Goal: Information Seeking & Learning: Learn about a topic

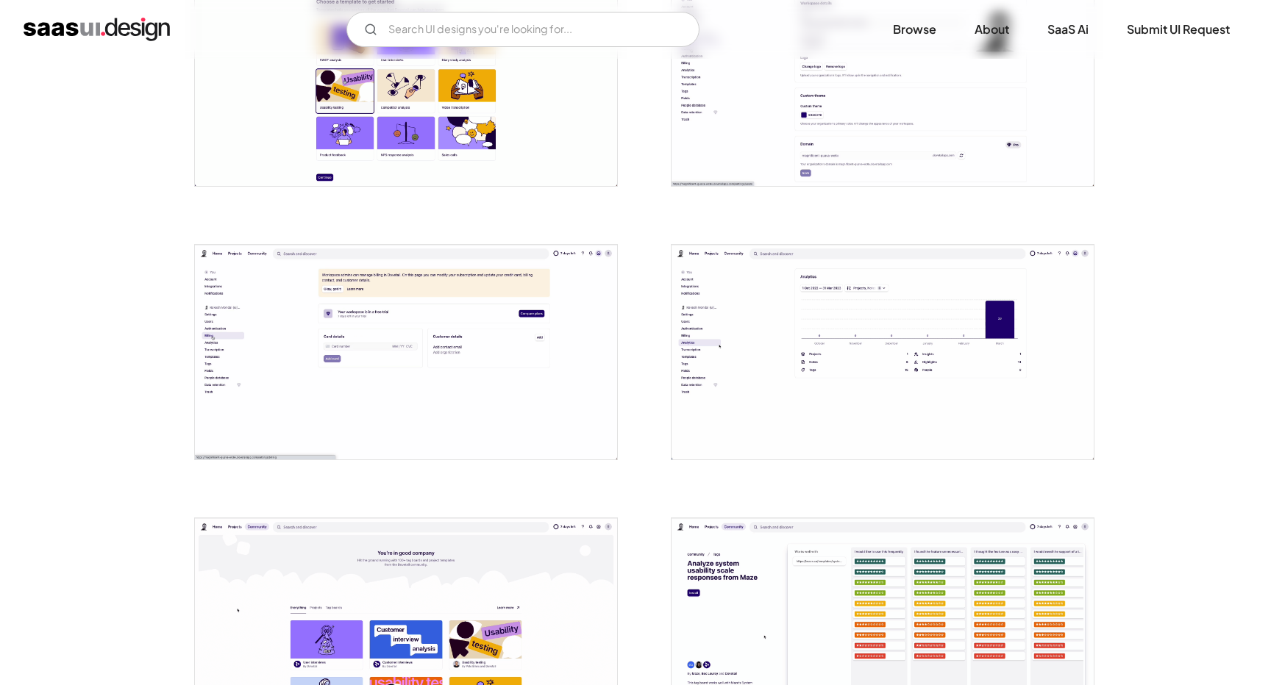
scroll to position [884, 0]
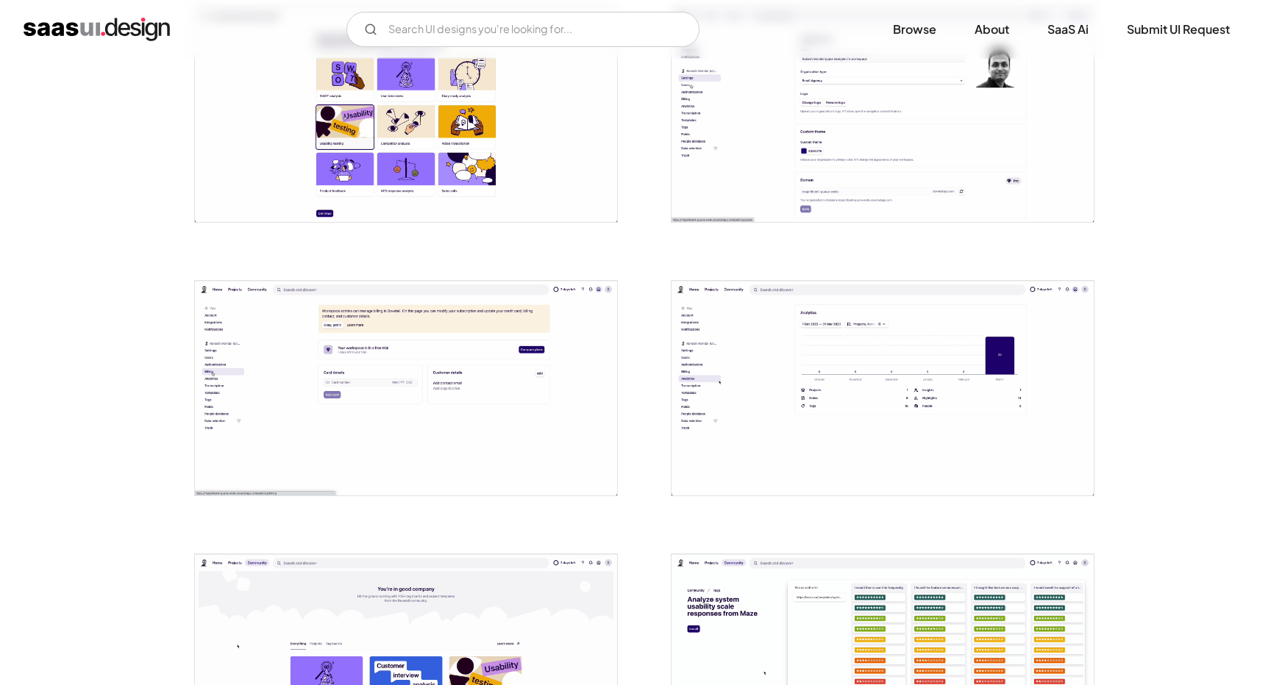
click at [201, 413] on img "open lightbox" at bounding box center [406, 388] width 422 height 215
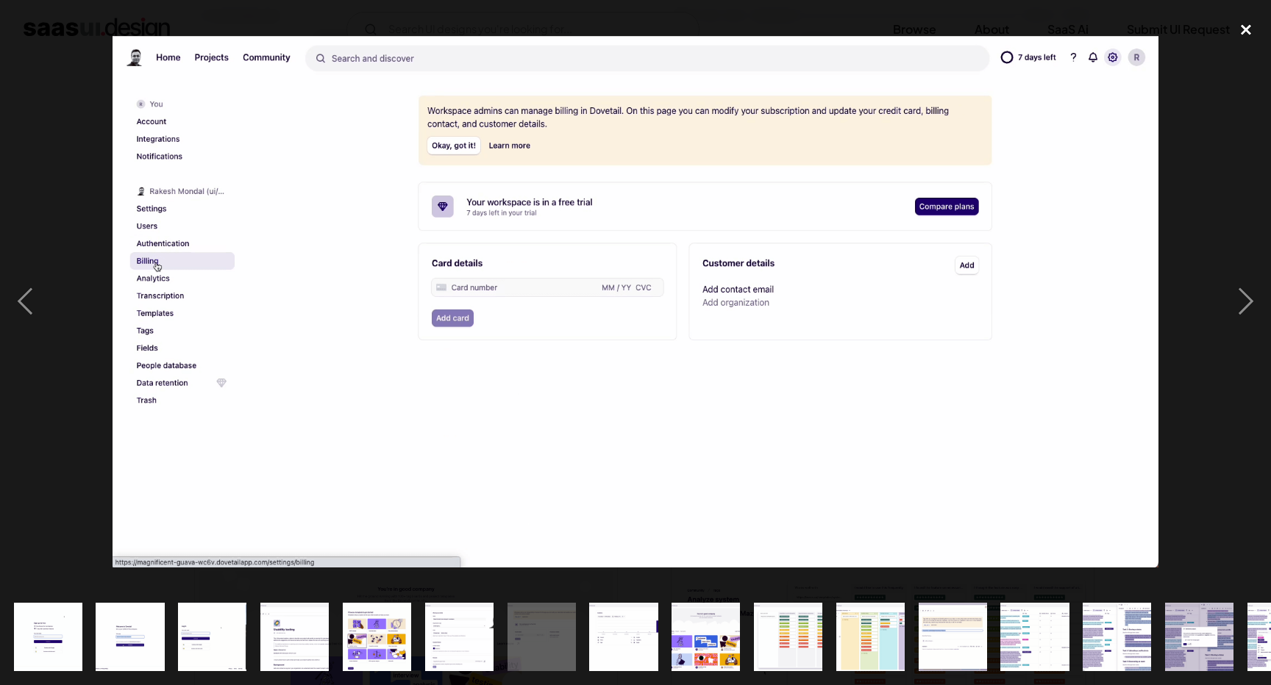
click at [1255, 41] on div "close lightbox" at bounding box center [1246, 30] width 50 height 32
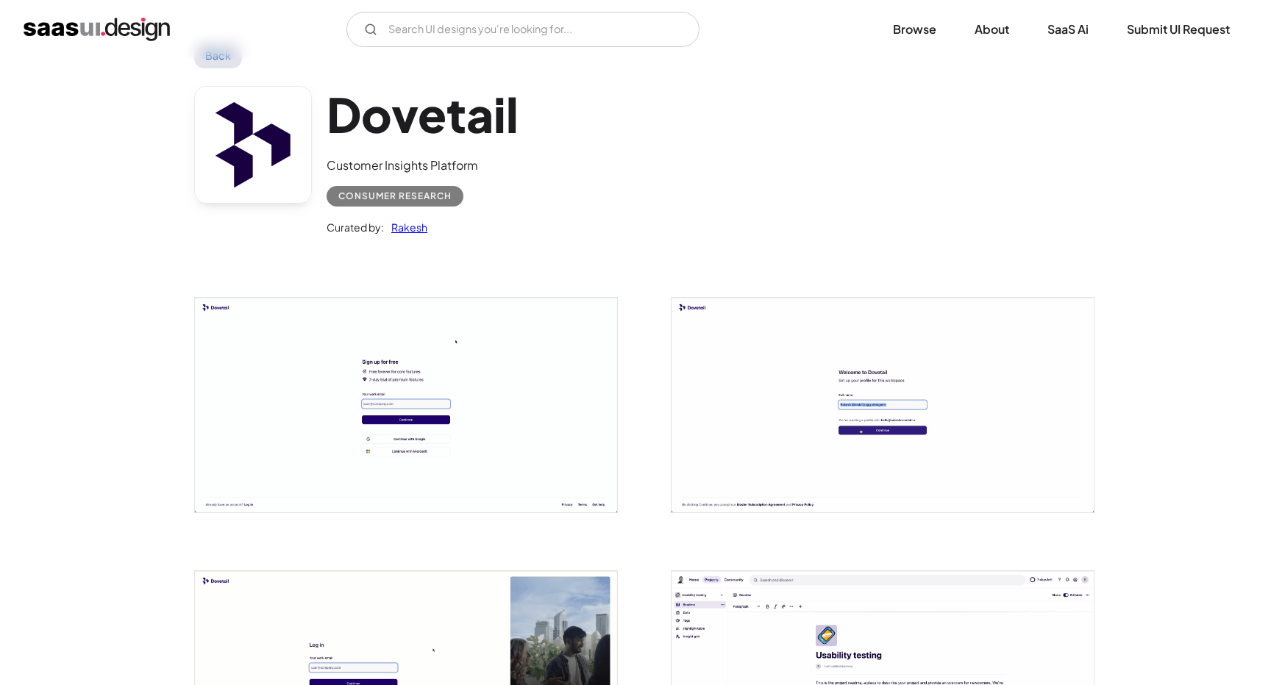
scroll to position [0, 0]
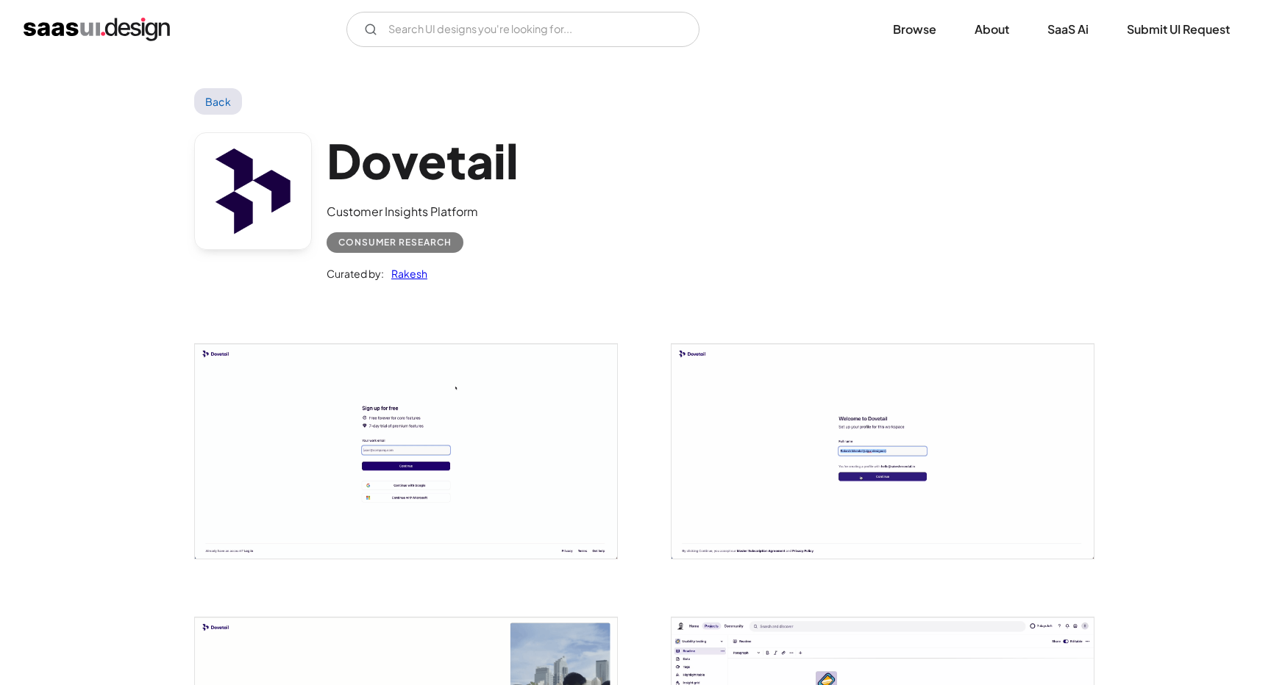
click at [49, 16] on div "V7 Labs Gen AI Application Design Best-in-class data labeling tool. GenAI Close…" at bounding box center [636, 29] width 1224 height 35
click at [50, 24] on img "home" at bounding box center [97, 30] width 146 height 24
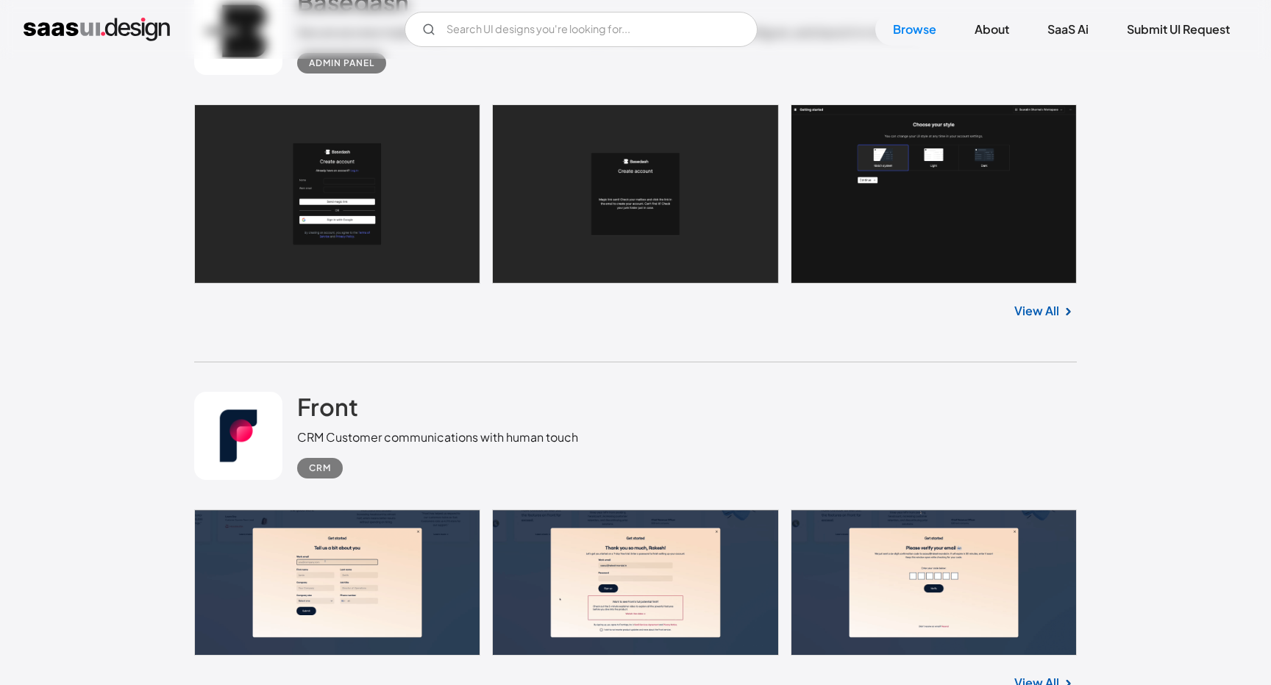
scroll to position [741, 0]
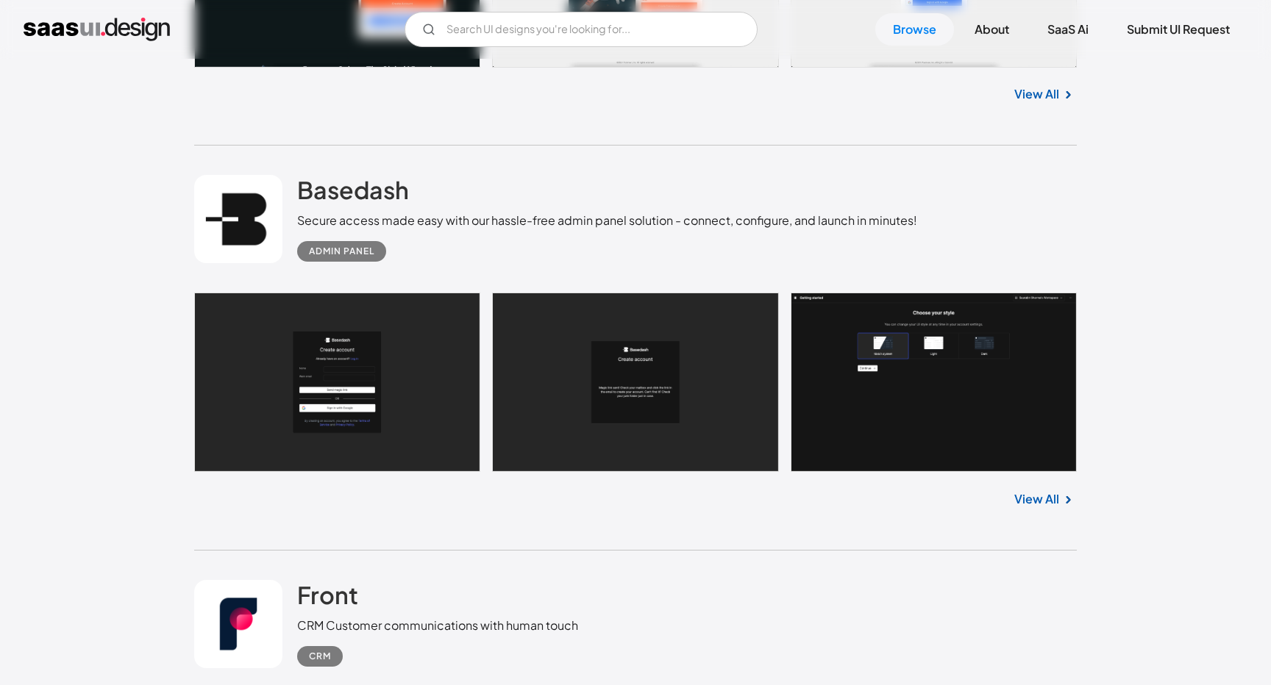
click at [1046, 496] on link "View All" at bounding box center [1036, 500] width 45 height 18
click at [575, 19] on input "Email Form" at bounding box center [580, 29] width 353 height 35
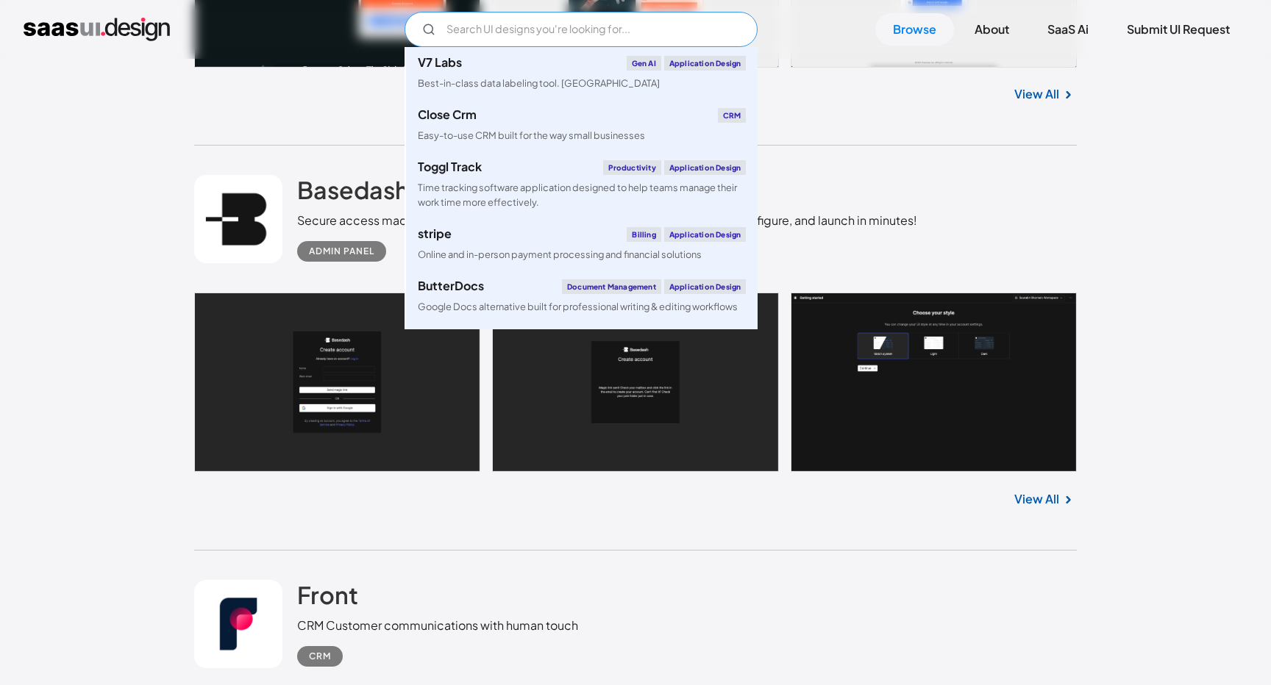
type input "a"
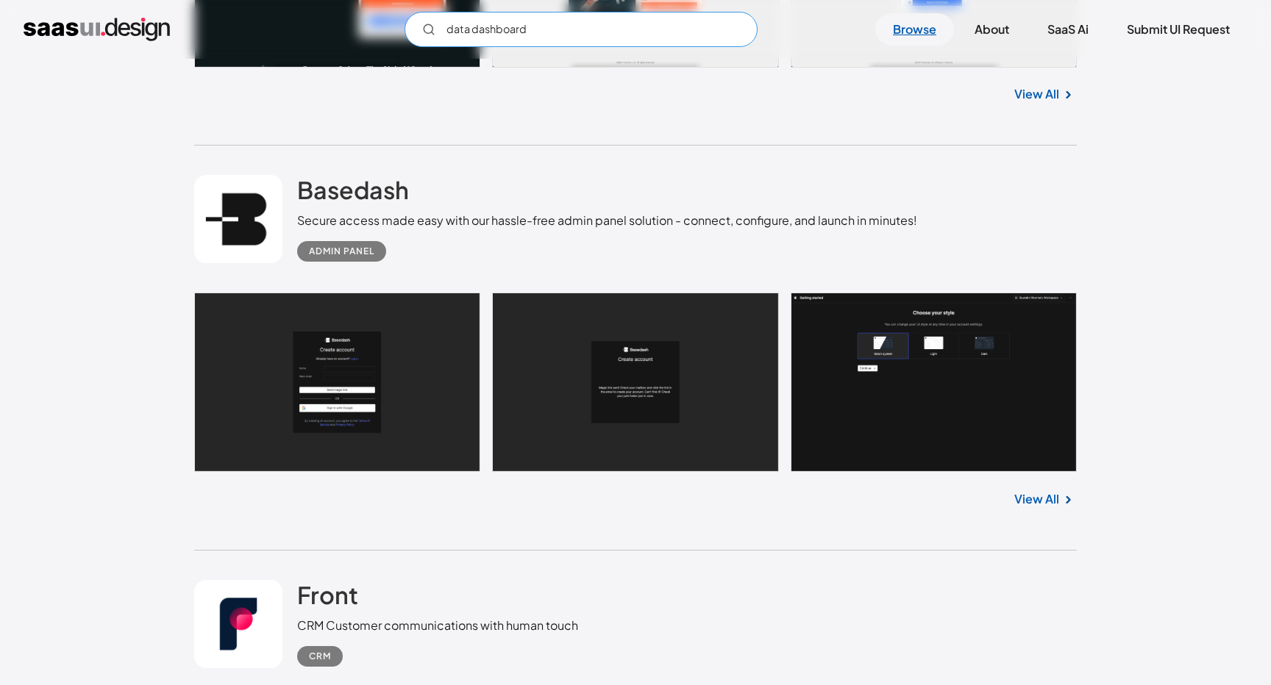
type input "data dashboard"
click at [930, 27] on link "Browse" at bounding box center [914, 29] width 79 height 32
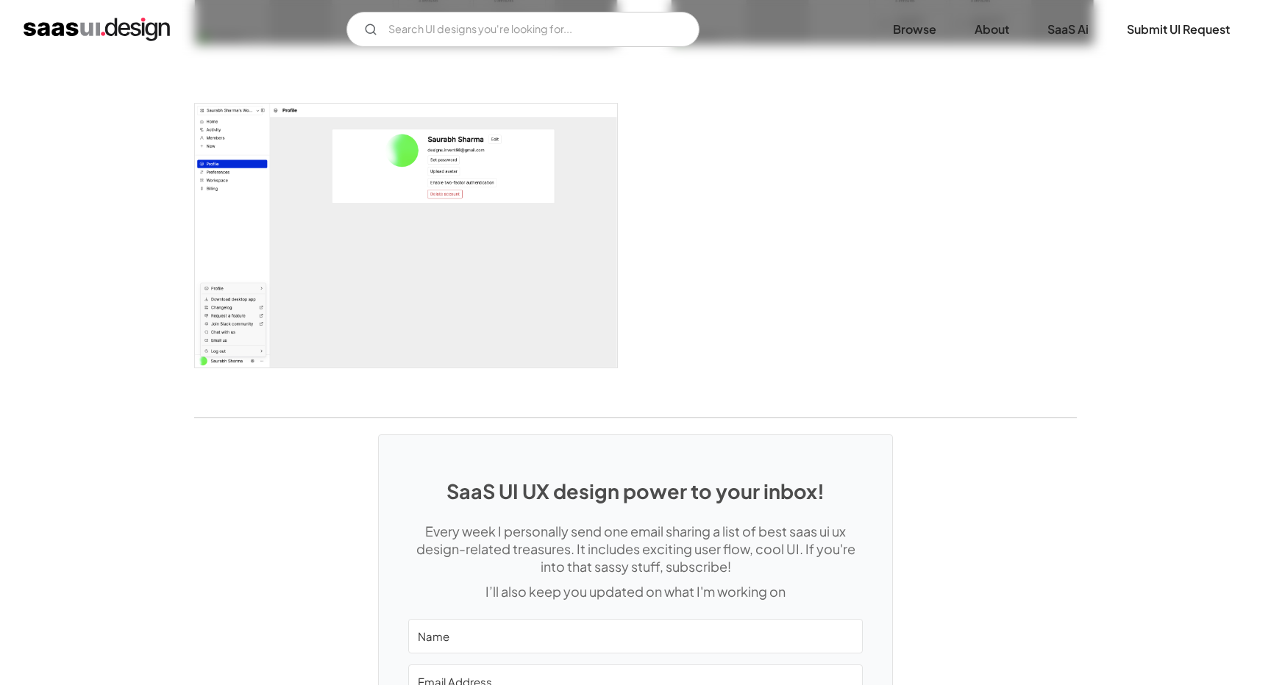
scroll to position [3319, 0]
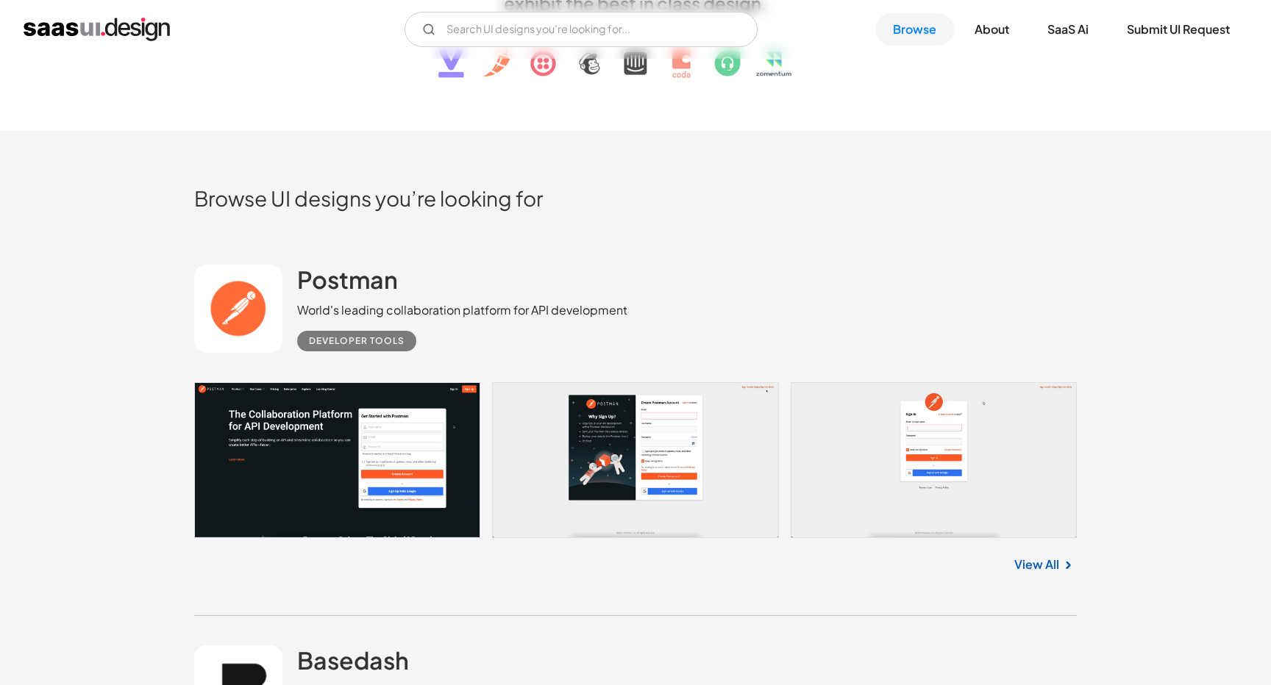
scroll to position [257, 0]
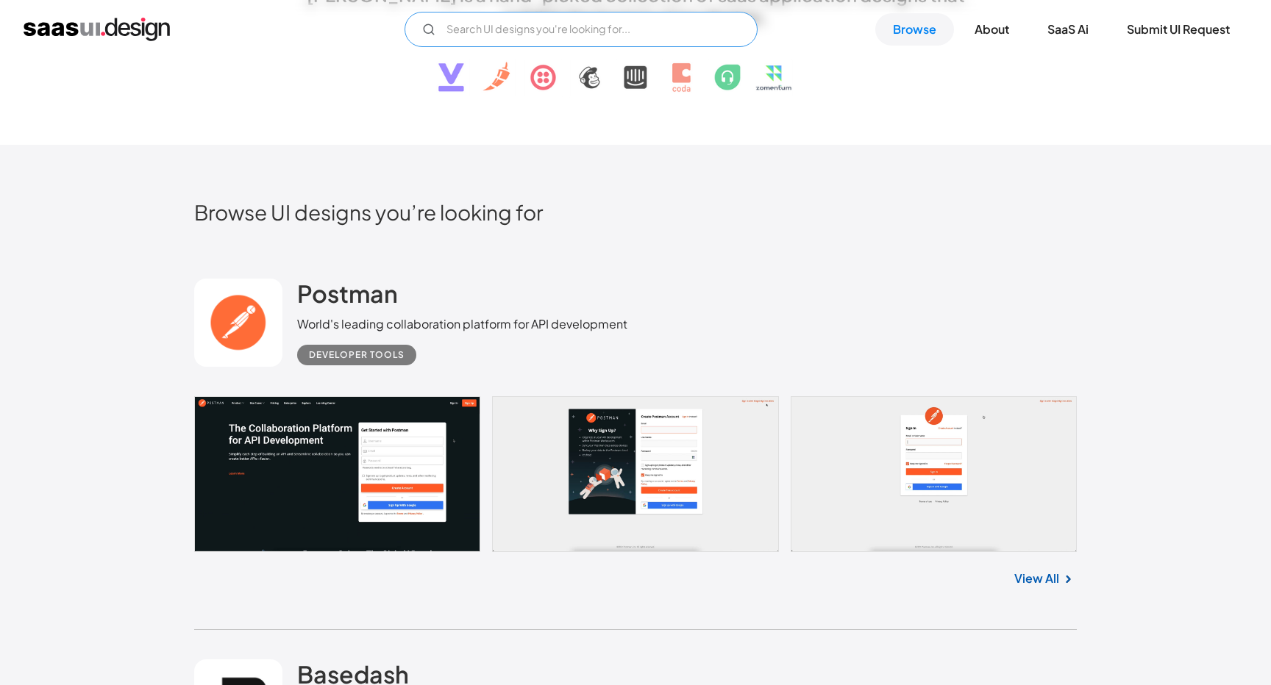
click at [572, 28] on input "Email Form" at bounding box center [580, 29] width 353 height 35
click at [435, 29] on input "dashboard" at bounding box center [580, 29] width 353 height 35
click at [430, 29] on icon "Email Form" at bounding box center [428, 29] width 13 height 13
click at [491, 27] on input "dashboard" at bounding box center [580, 29] width 353 height 35
click at [506, 27] on input "dashboard" at bounding box center [580, 29] width 353 height 35
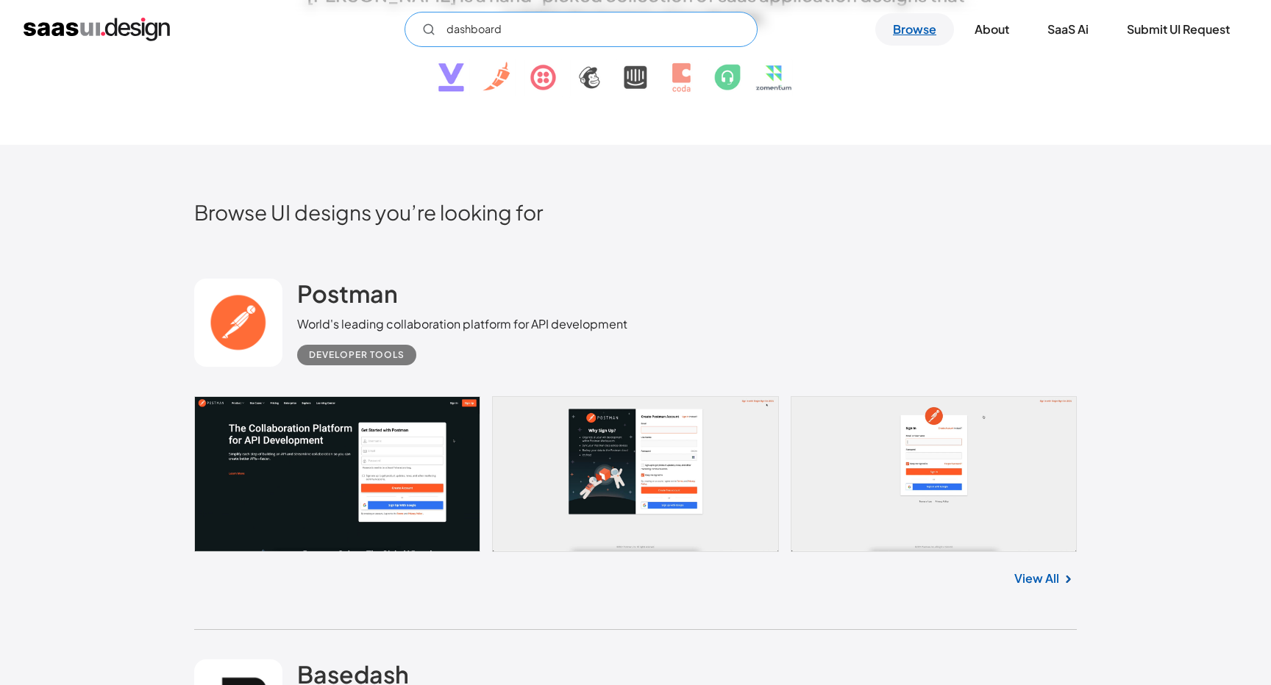
type input "dashboard"
click at [896, 21] on link "Browse" at bounding box center [914, 29] width 79 height 32
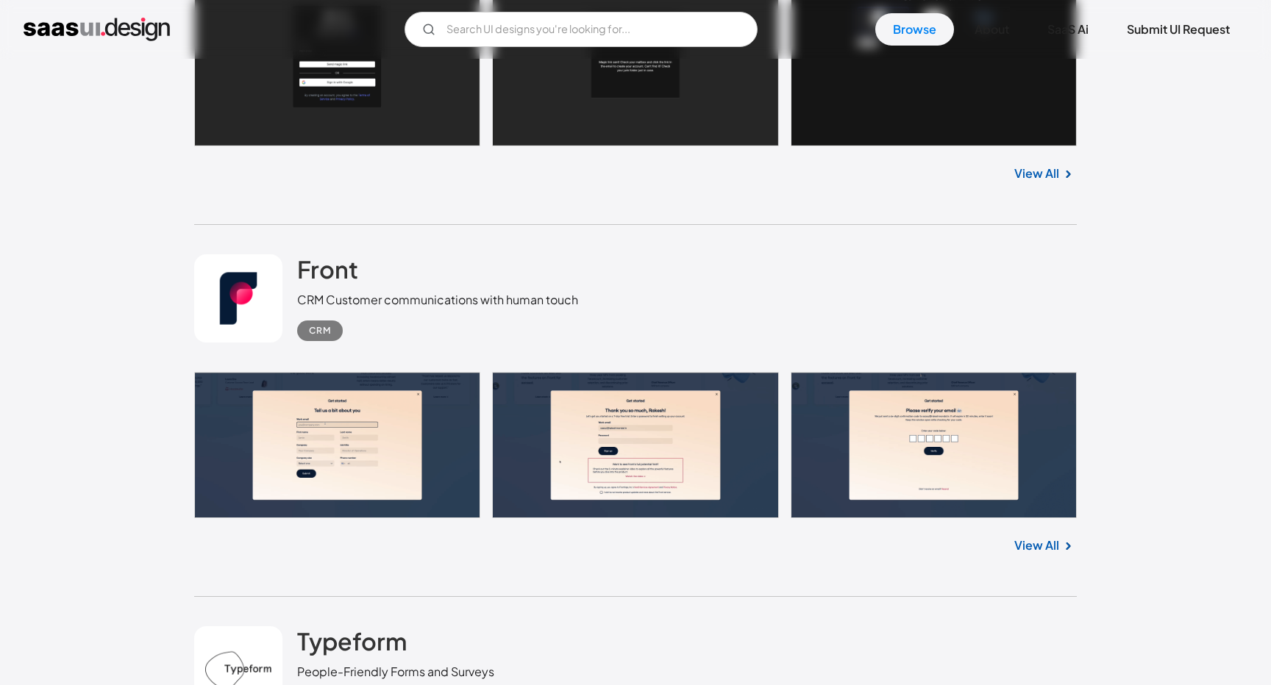
scroll to position [1299, 0]
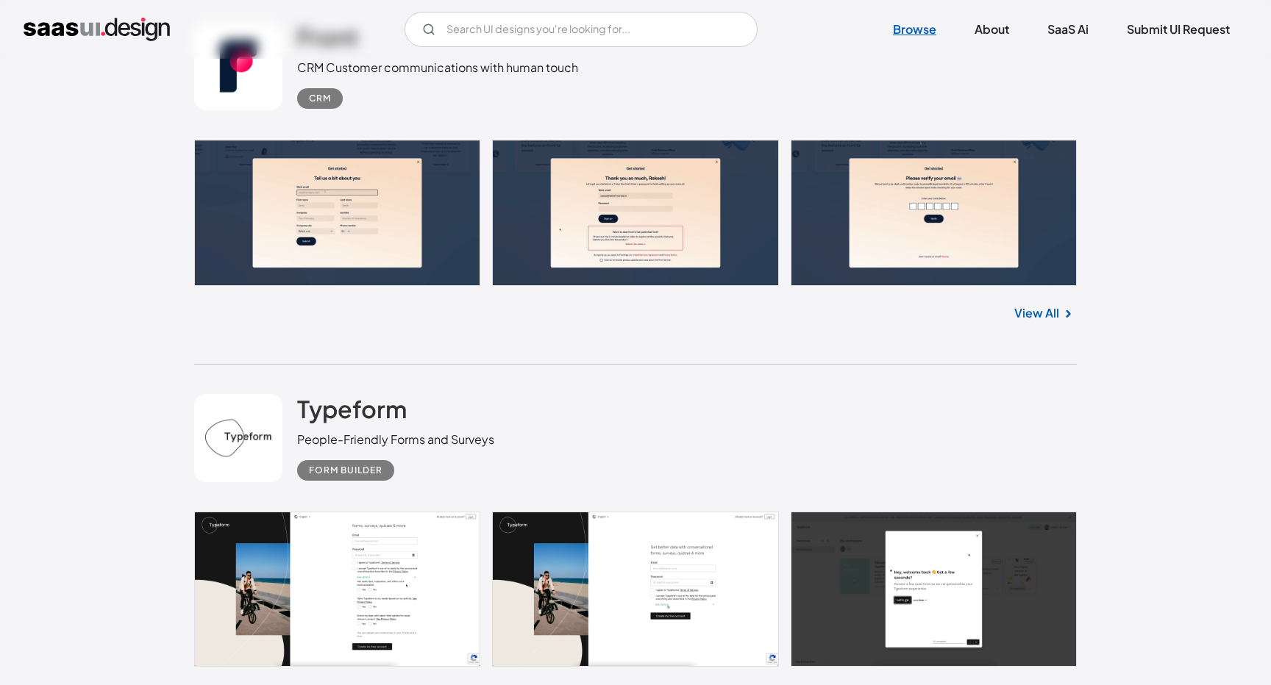
click at [904, 40] on link "Browse" at bounding box center [914, 29] width 79 height 32
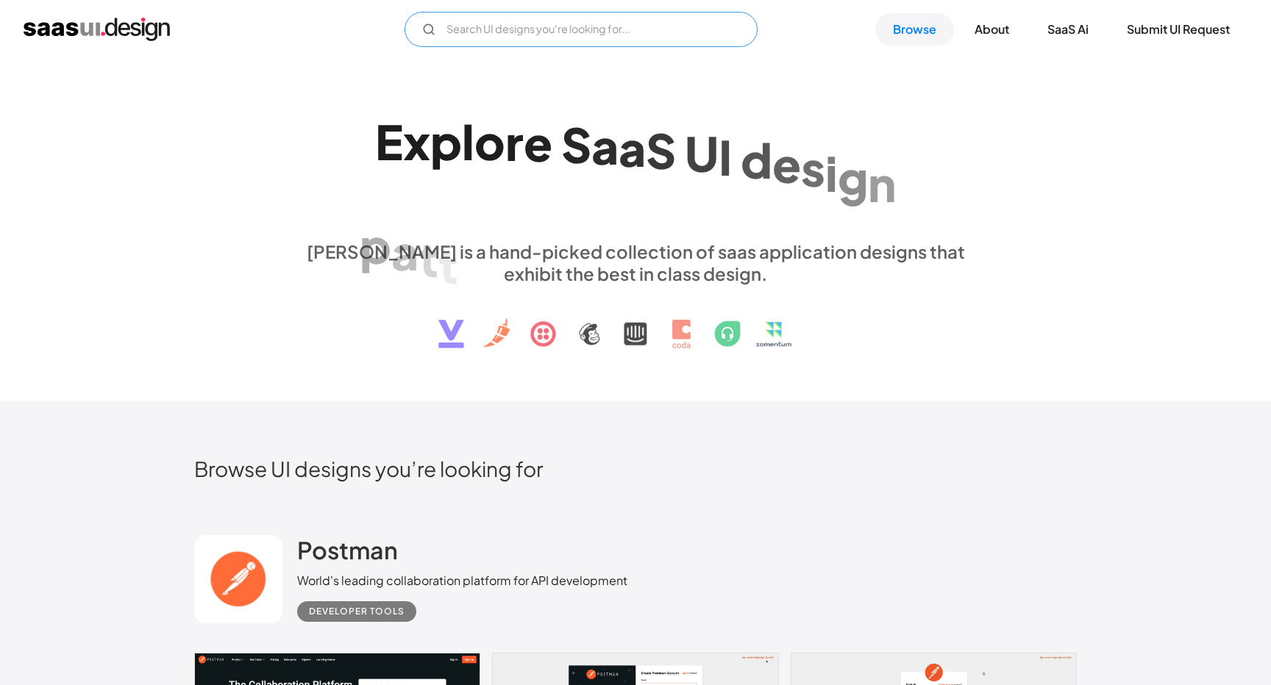
click at [555, 38] on input "Email Form" at bounding box center [580, 29] width 353 height 35
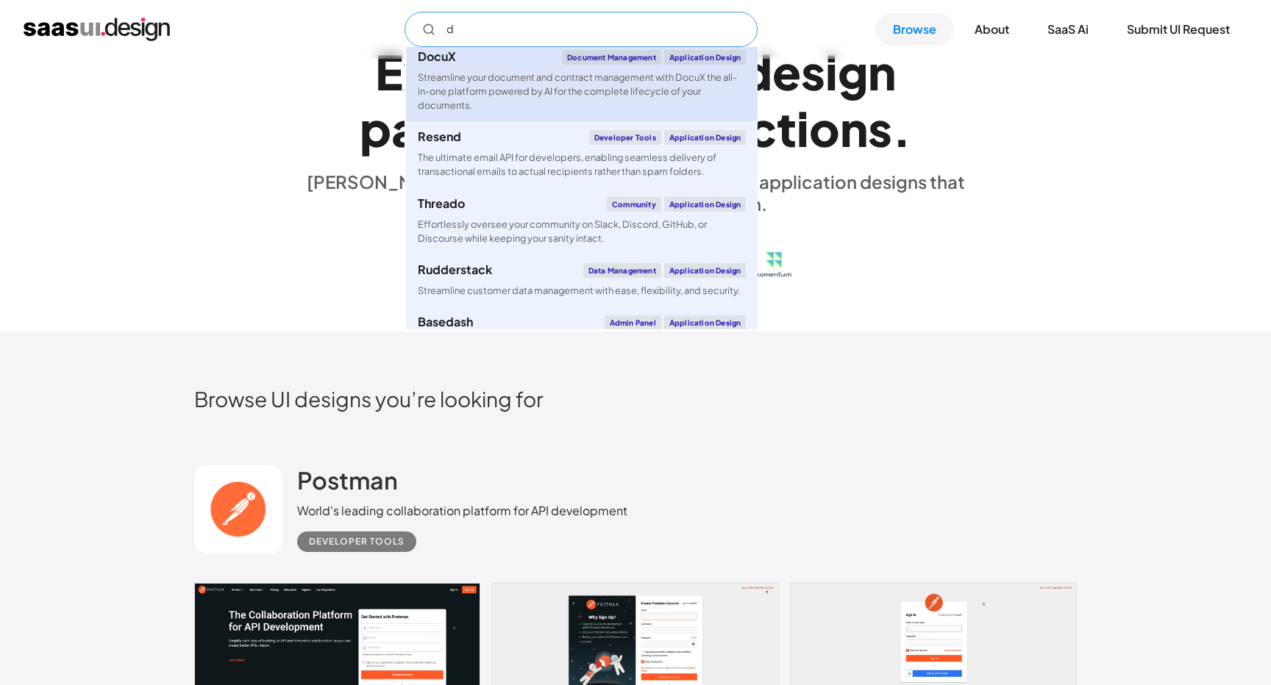
scroll to position [71, 0]
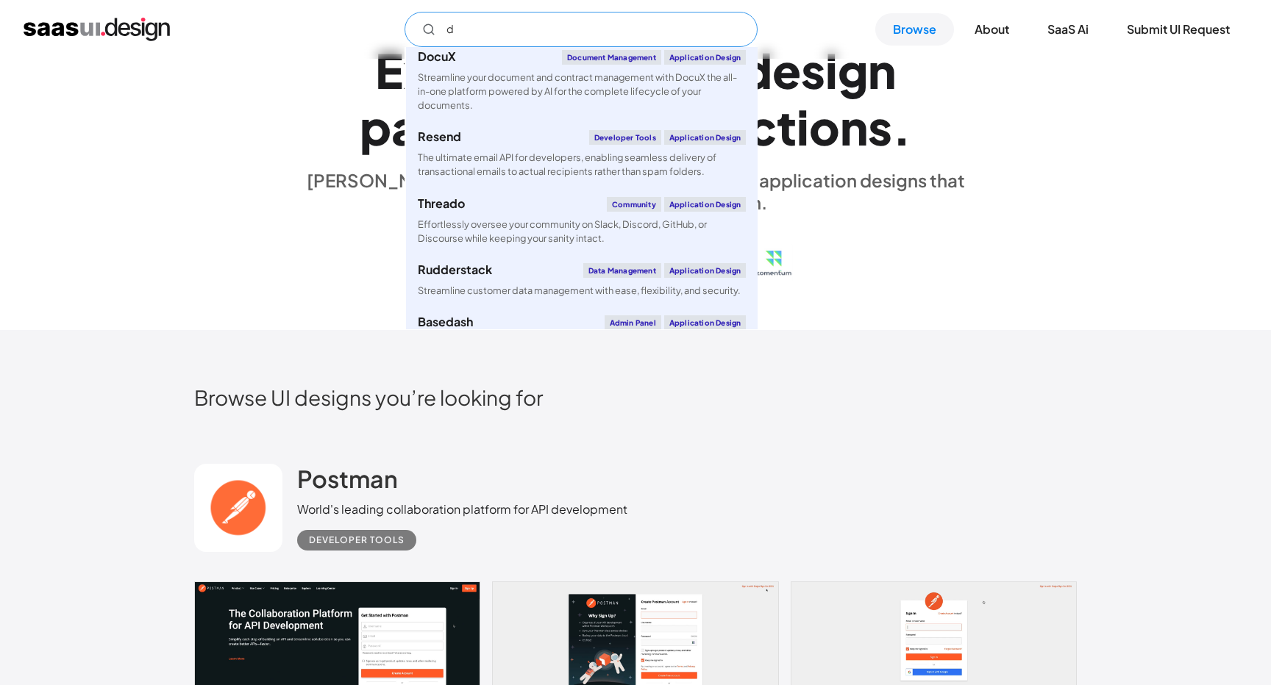
type input "d"
click at [1013, 102] on div "E x p l o r e S a a S U I d e s i g n p a t t e r n s & i n t e r a c t i o n s…" at bounding box center [635, 158] width 883 height 263
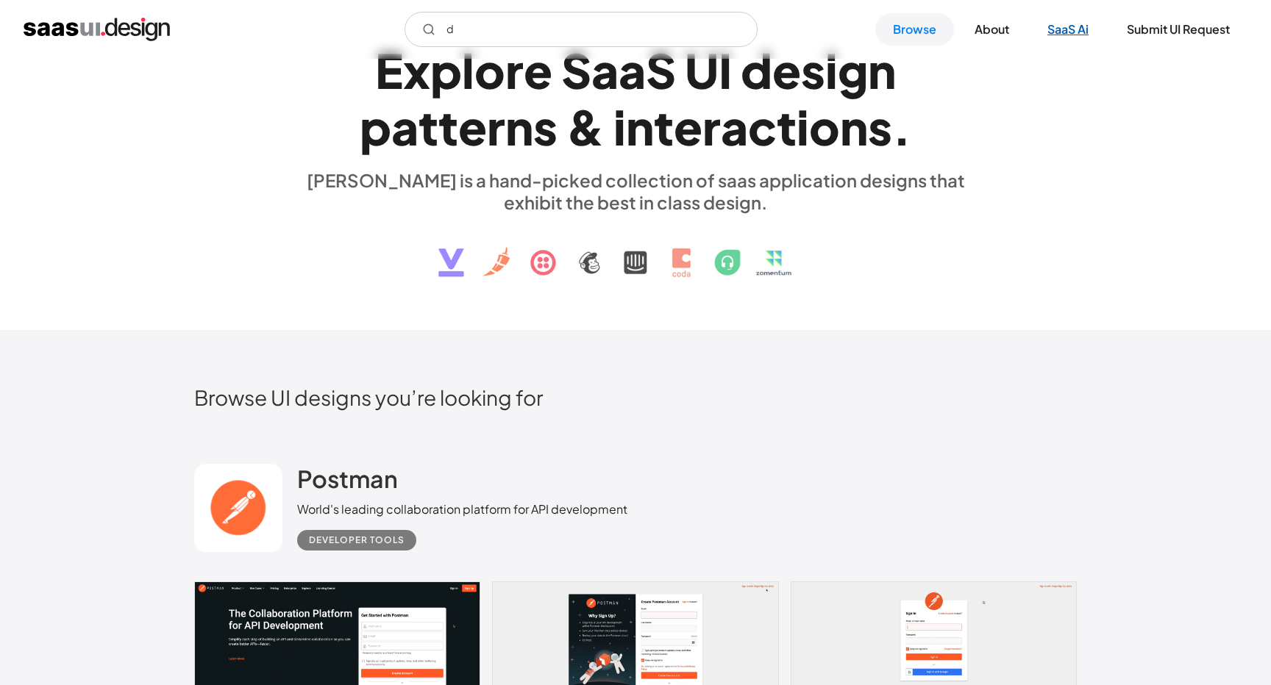
click at [1049, 26] on link "SaaS Ai" at bounding box center [1068, 29] width 76 height 32
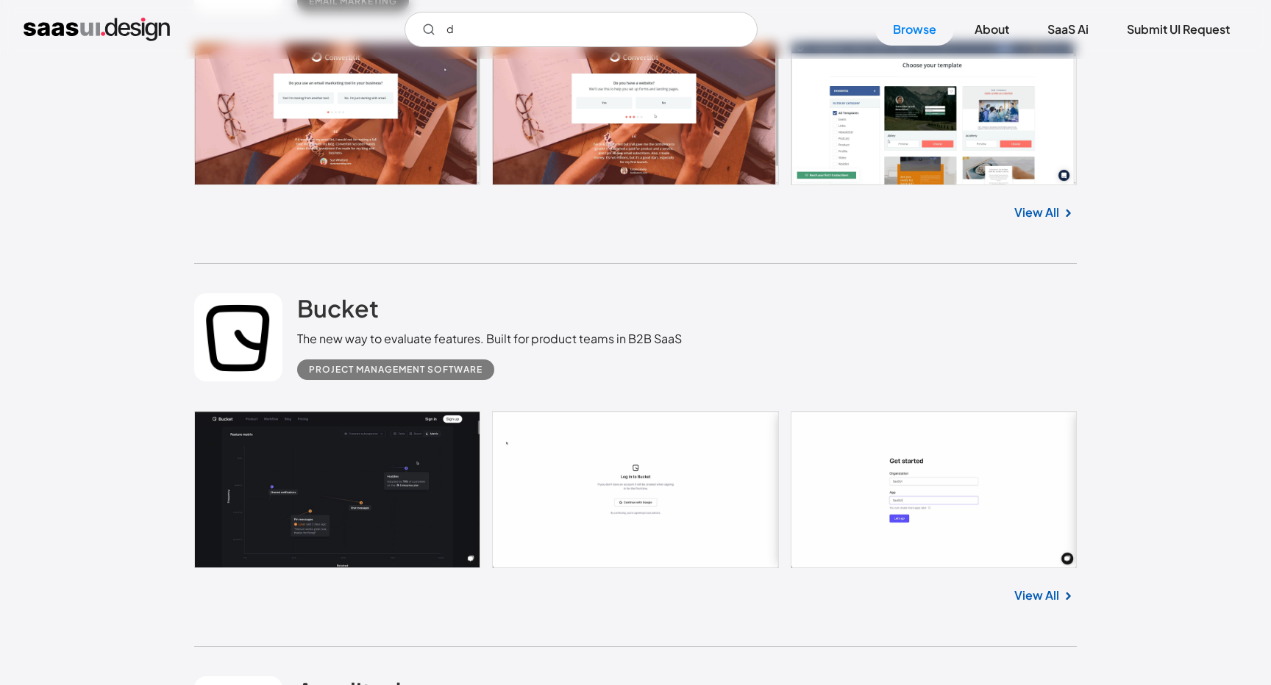
scroll to position [2536, 0]
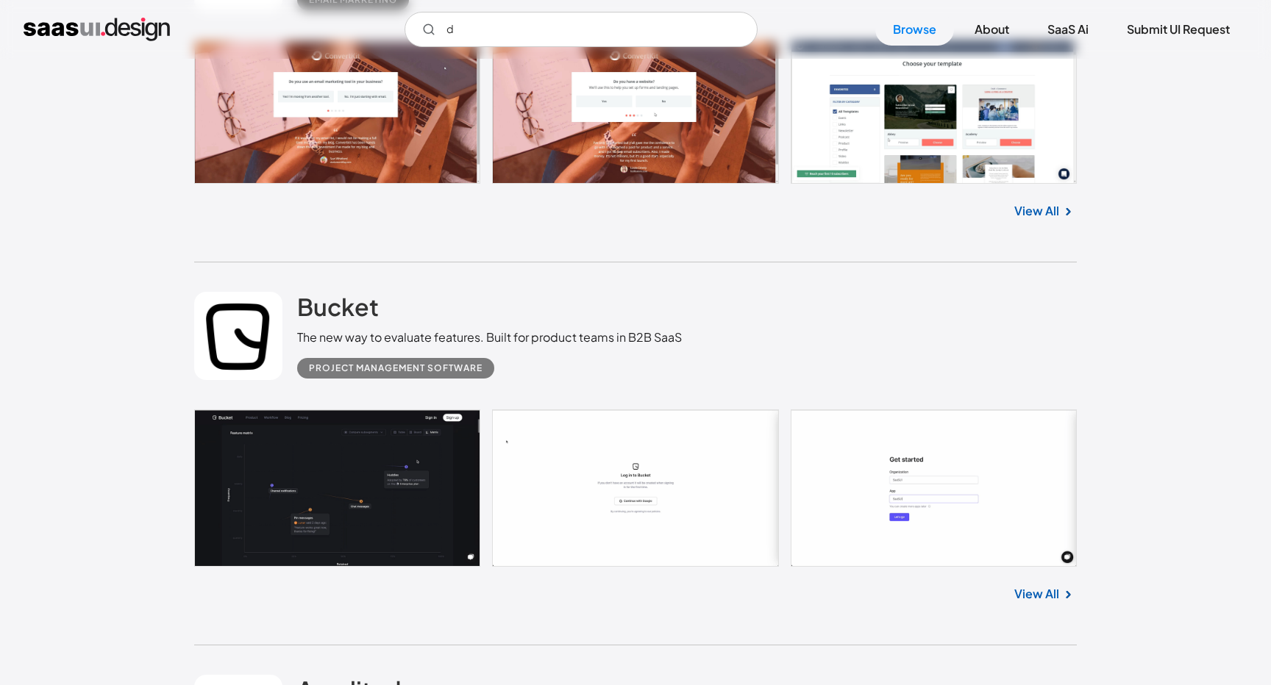
click at [311, 556] on link at bounding box center [635, 488] width 883 height 157
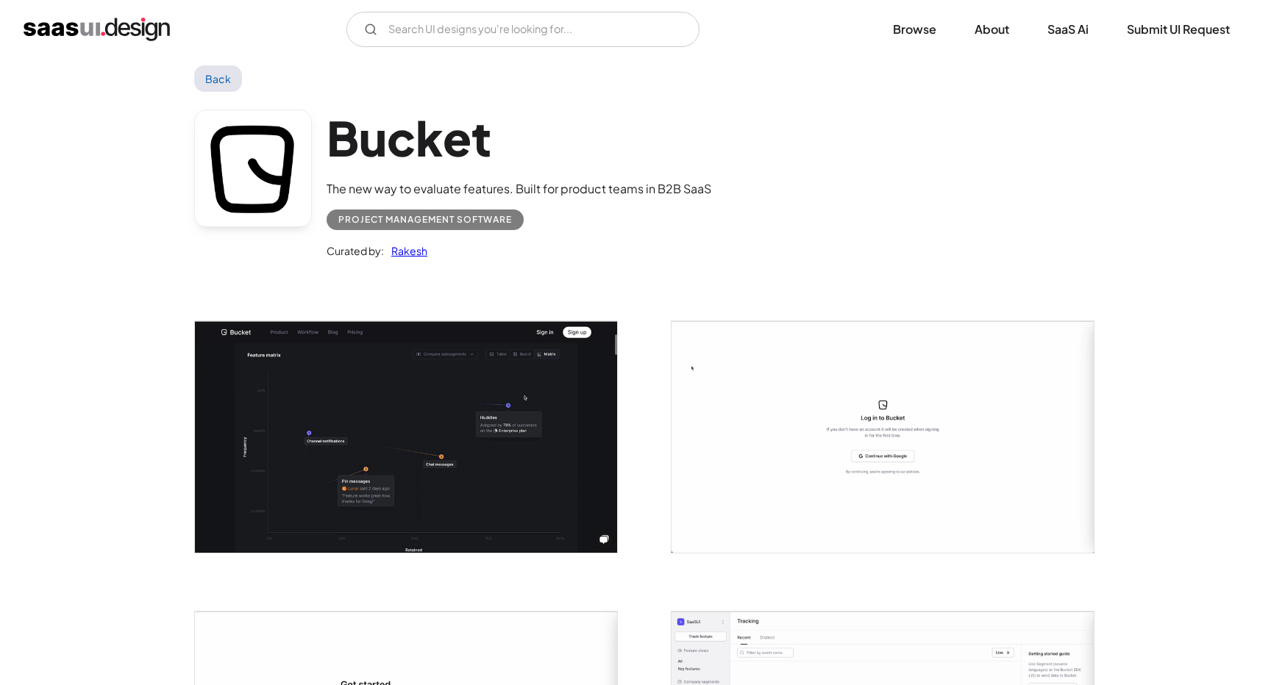
scroll to position [26, 0]
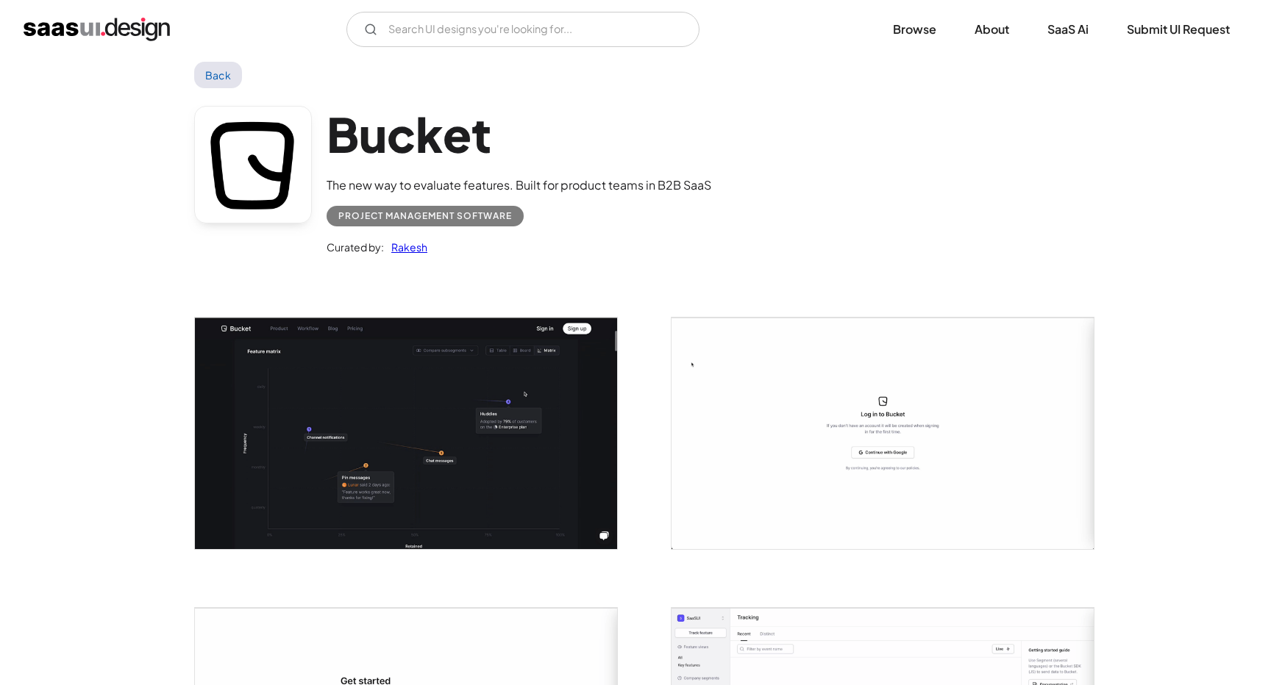
click at [381, 439] on img "open lightbox" at bounding box center [406, 433] width 422 height 231
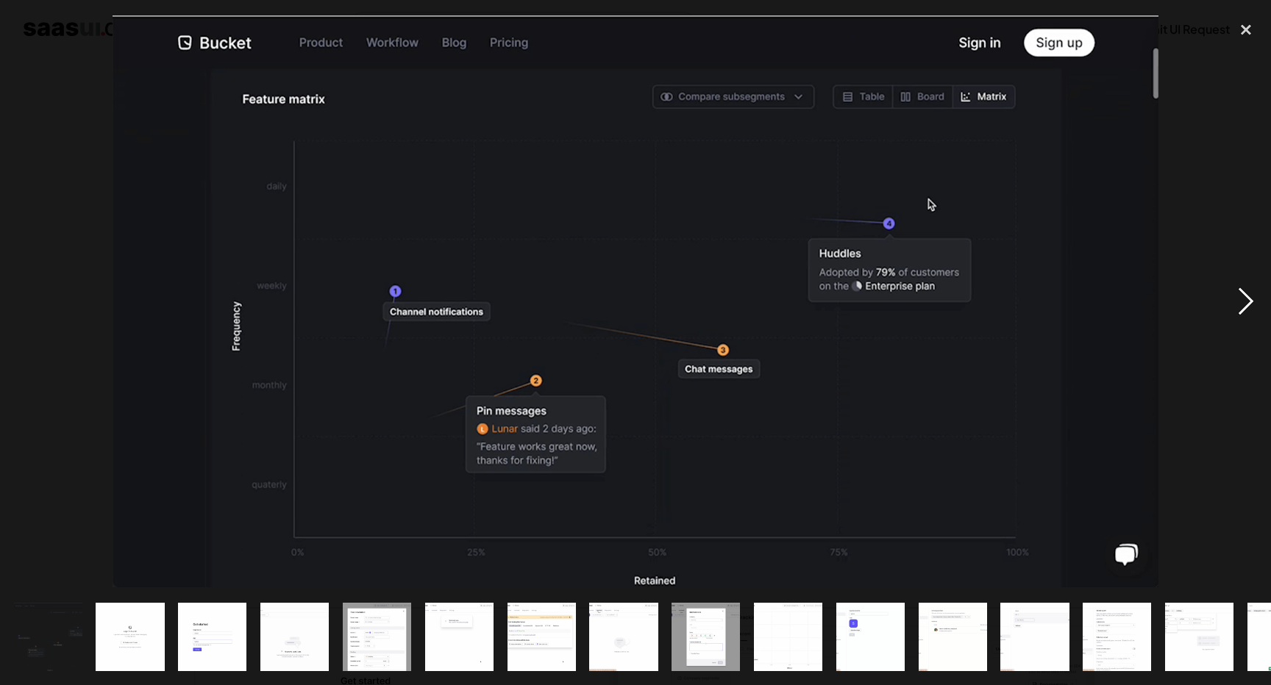
click at [1251, 290] on div "next image" at bounding box center [1246, 302] width 50 height 576
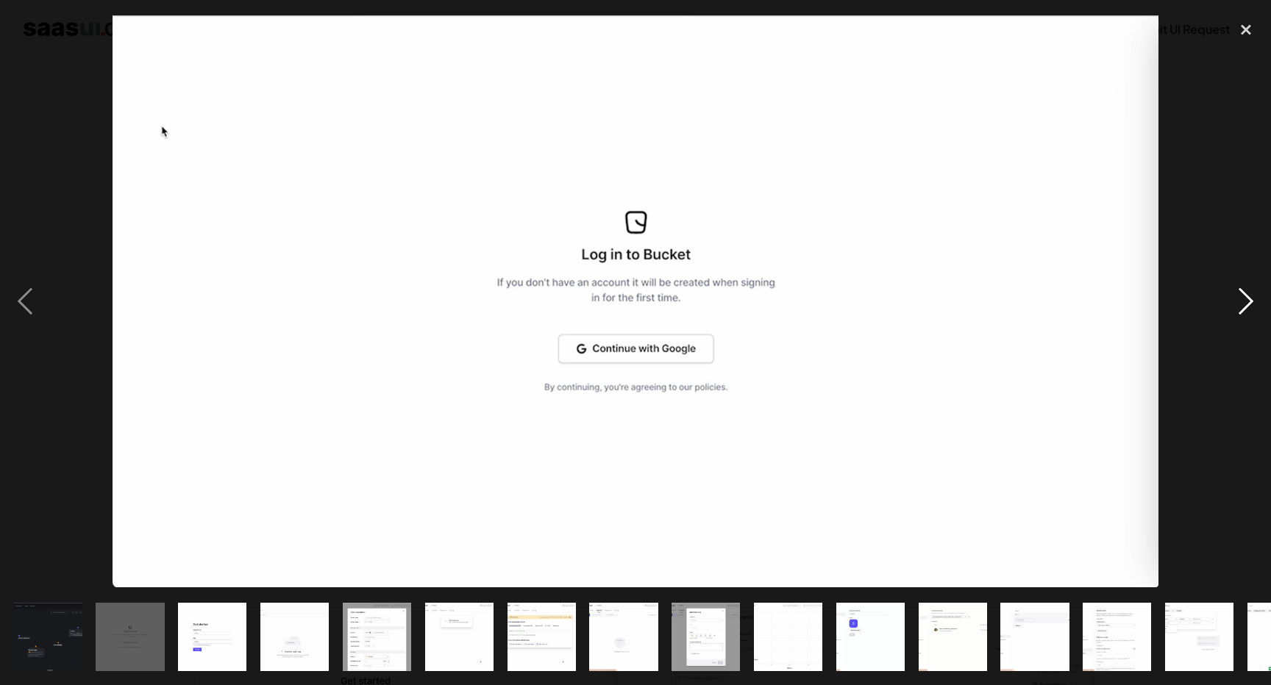
click at [1251, 290] on div "next image" at bounding box center [1246, 302] width 50 height 576
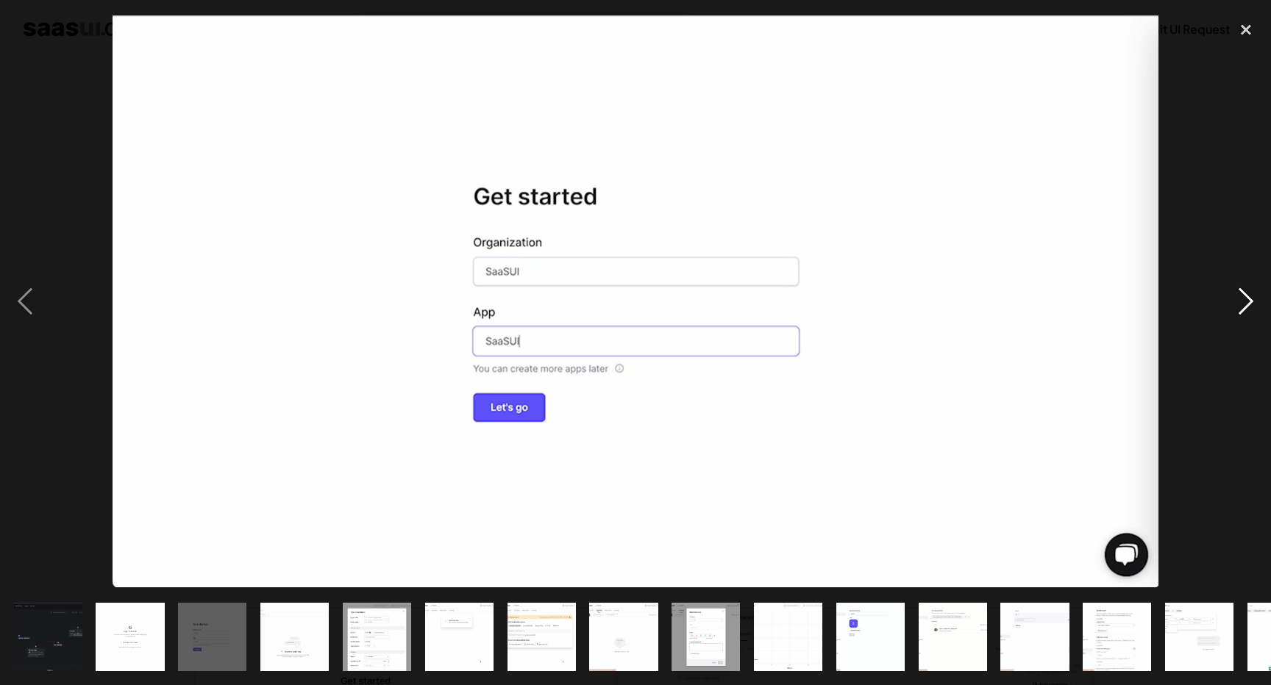
click at [1251, 290] on div "next image" at bounding box center [1246, 302] width 50 height 576
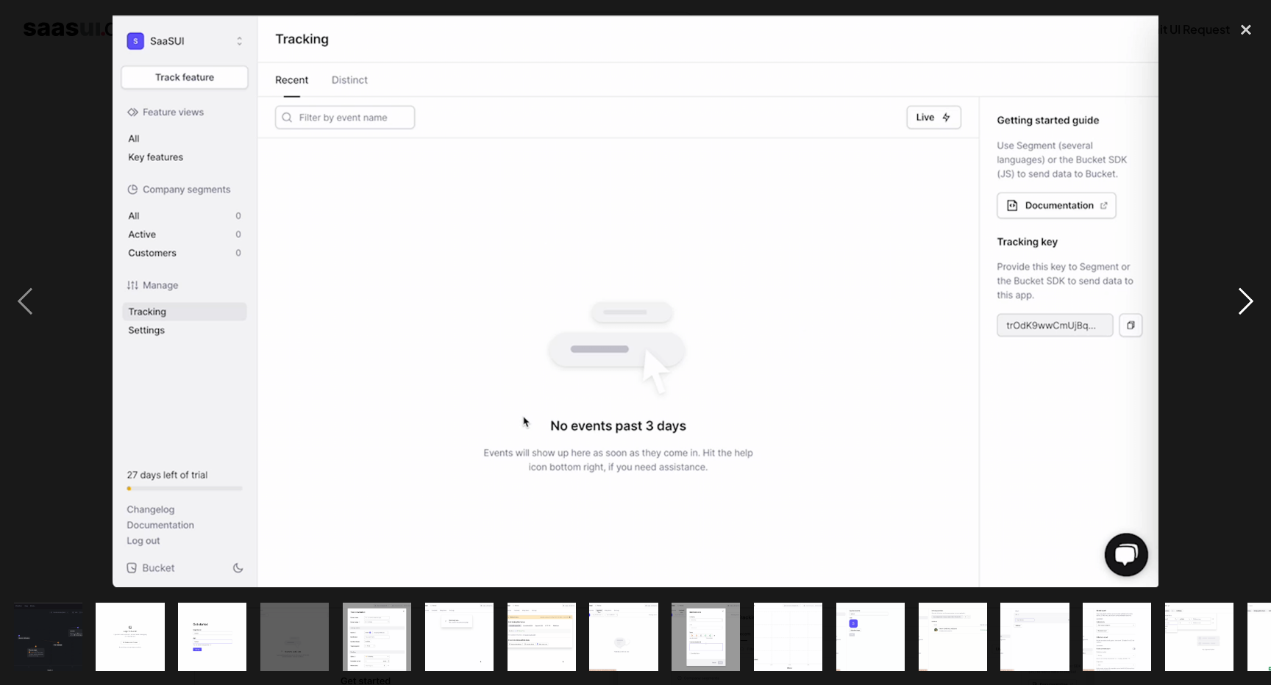
click at [1251, 290] on div "next image" at bounding box center [1246, 302] width 50 height 576
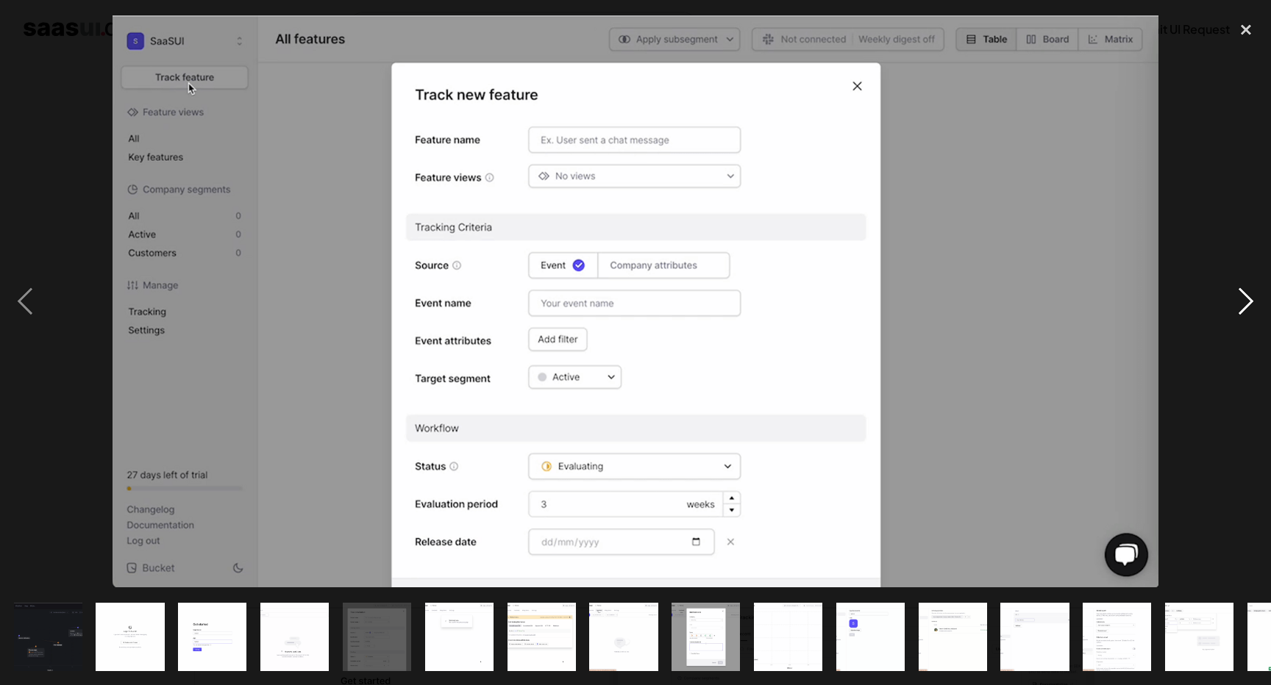
click at [1251, 290] on div "next image" at bounding box center [1246, 302] width 50 height 576
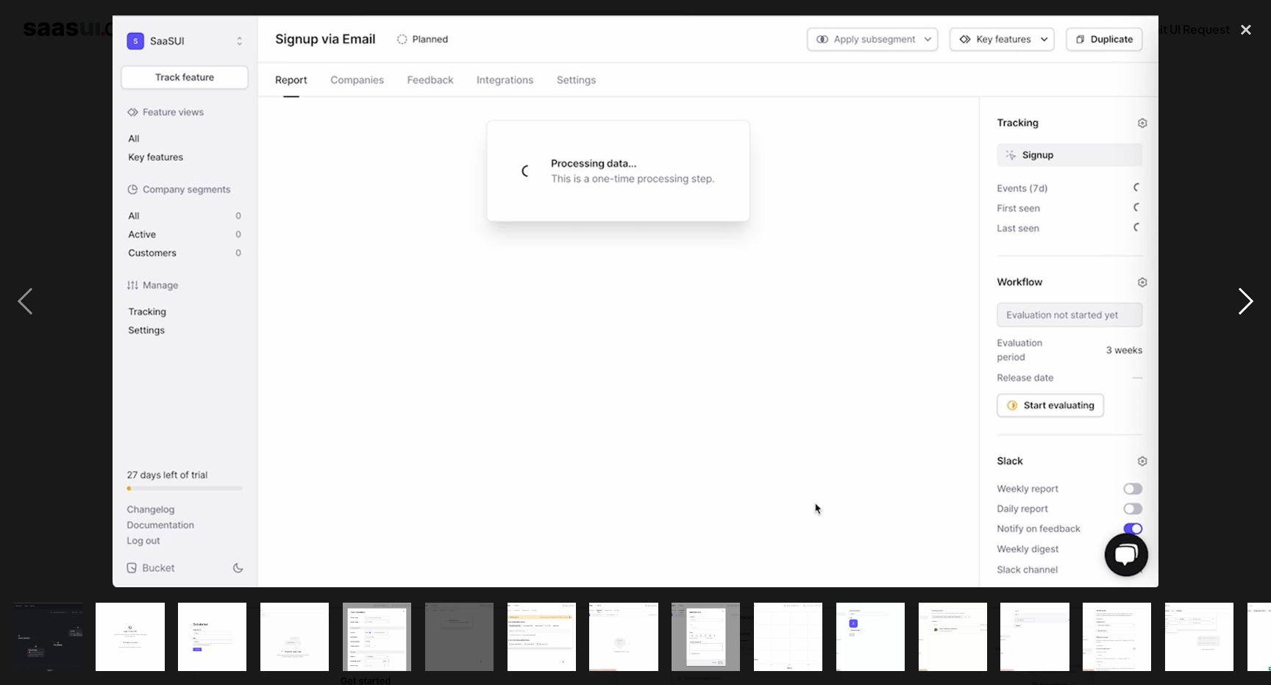
click at [1251, 290] on div "next image" at bounding box center [1246, 302] width 50 height 576
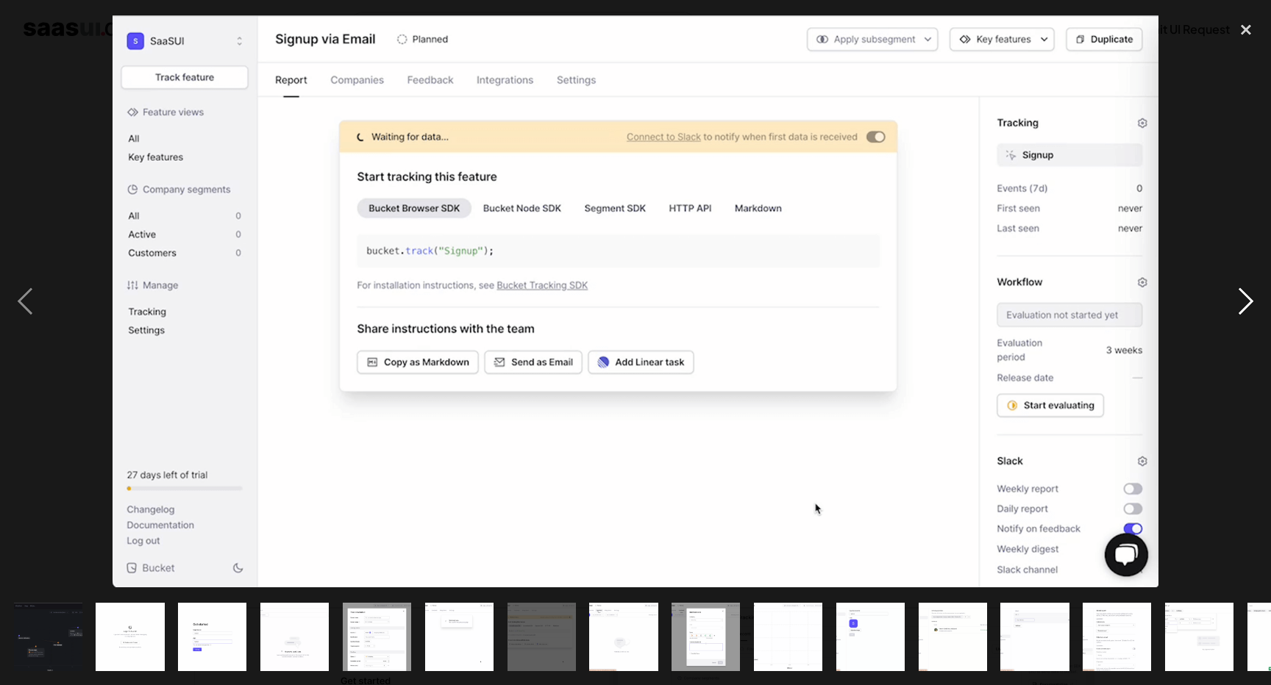
click at [1251, 290] on div "next image" at bounding box center [1246, 302] width 50 height 576
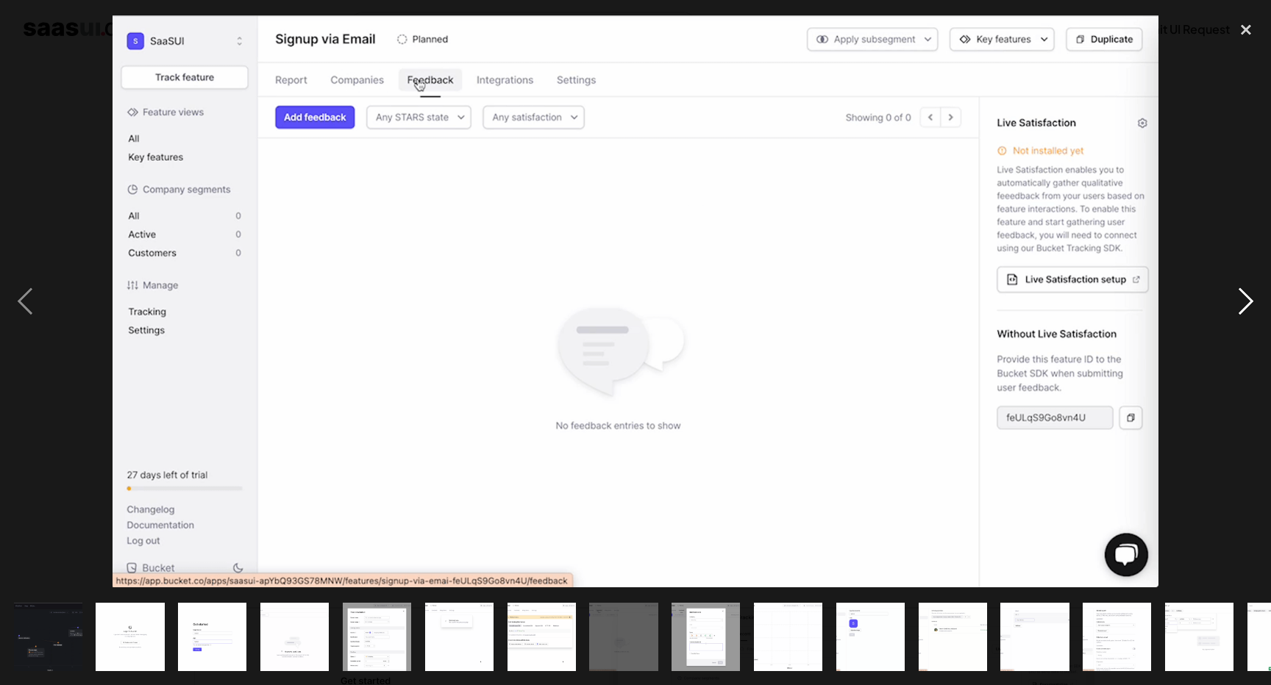
click at [1251, 290] on div "next image" at bounding box center [1246, 302] width 50 height 576
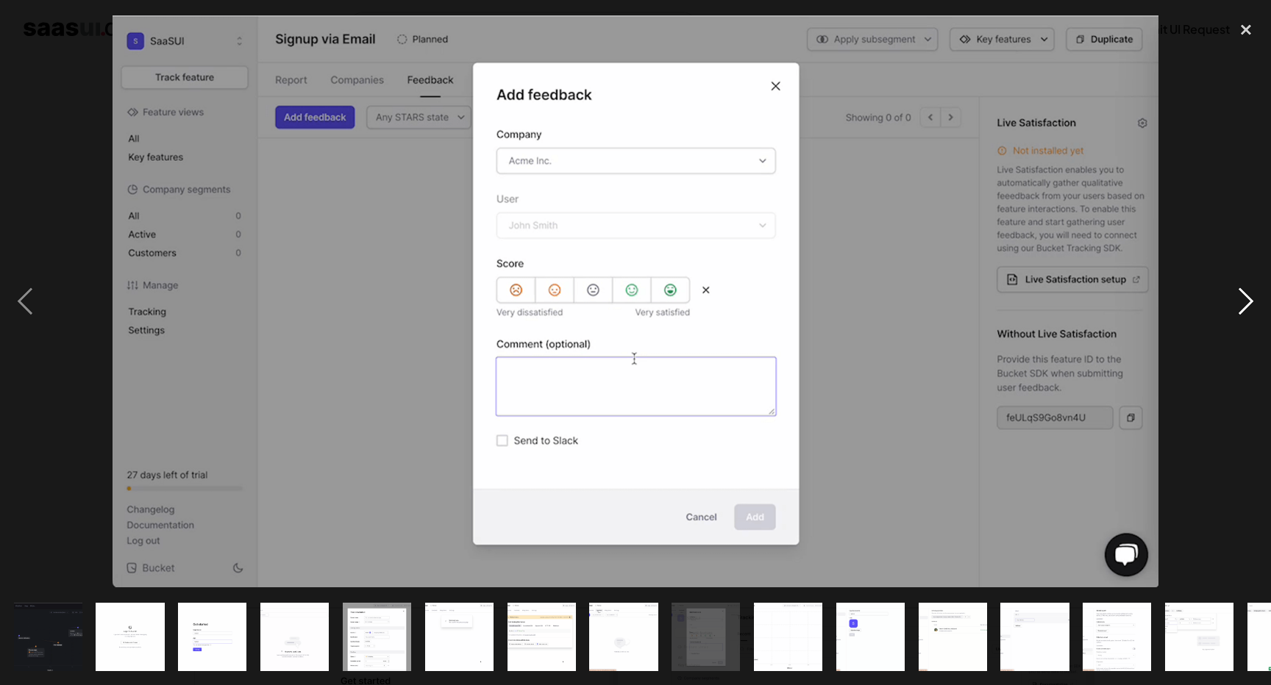
click at [1251, 290] on div "next image" at bounding box center [1246, 302] width 50 height 576
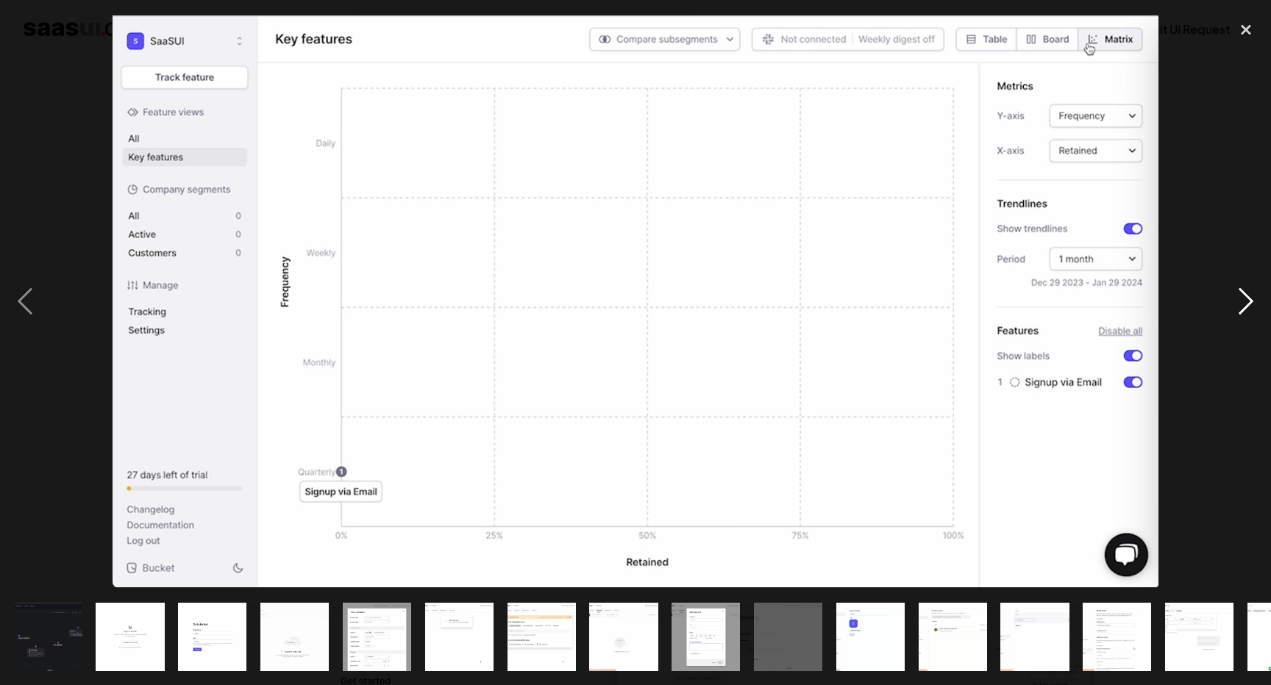
click at [1251, 290] on div "next image" at bounding box center [1246, 302] width 50 height 576
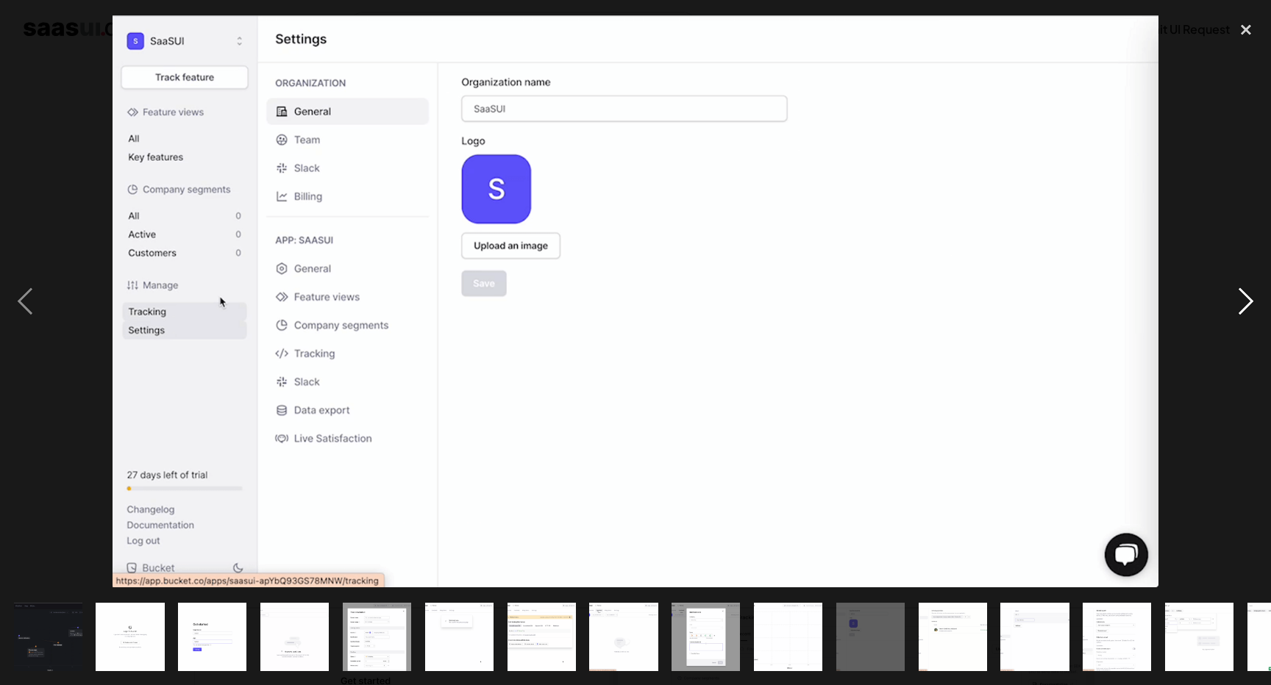
click at [1251, 290] on div "next image" at bounding box center [1246, 302] width 50 height 576
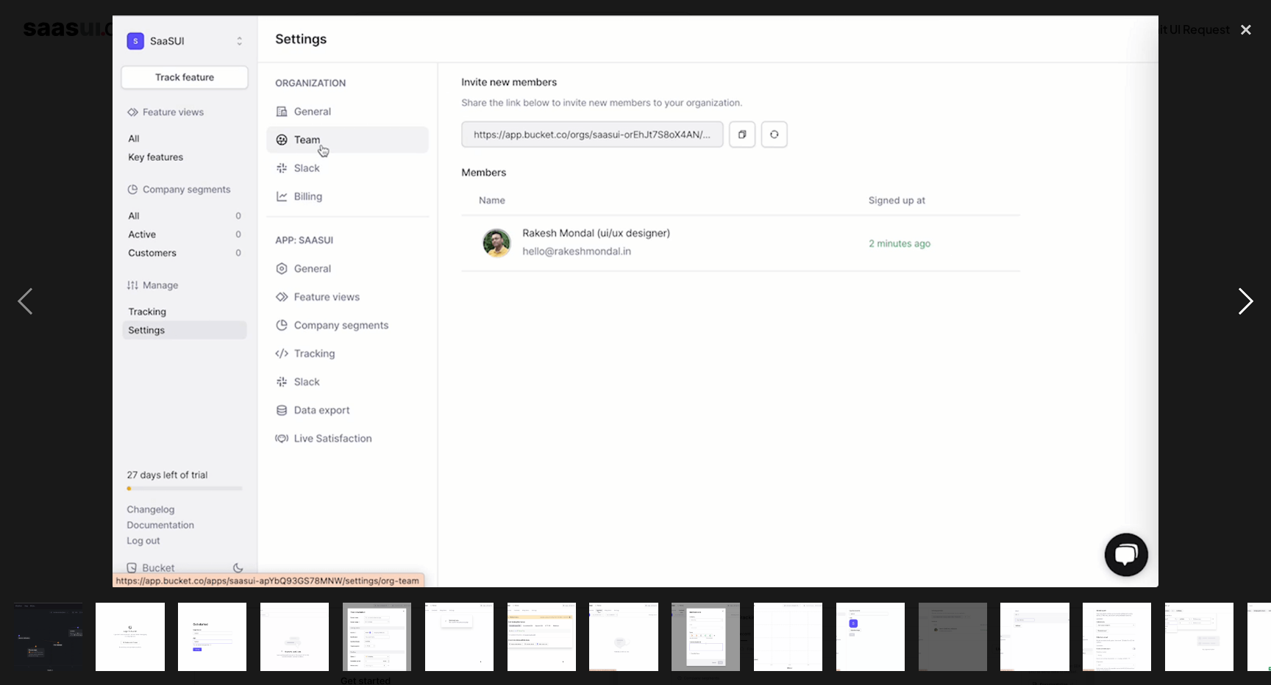
click at [1251, 290] on div "next image" at bounding box center [1246, 302] width 50 height 576
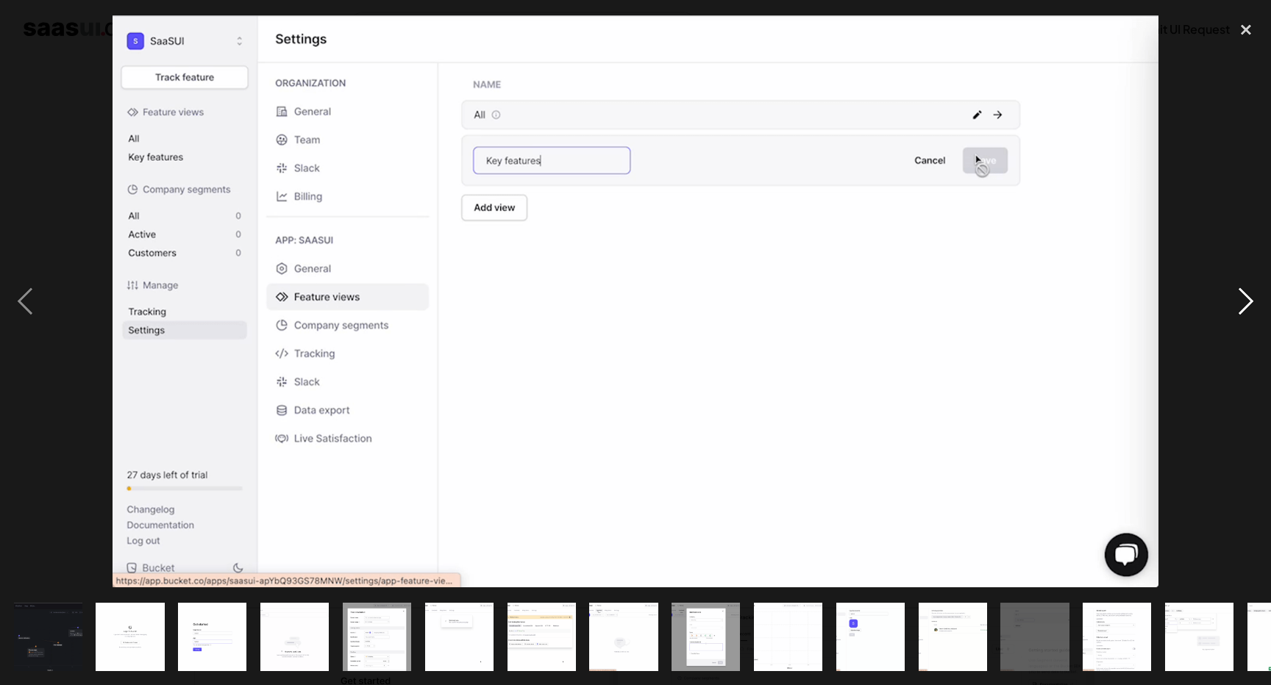
click at [1251, 290] on div "next image" at bounding box center [1246, 302] width 50 height 576
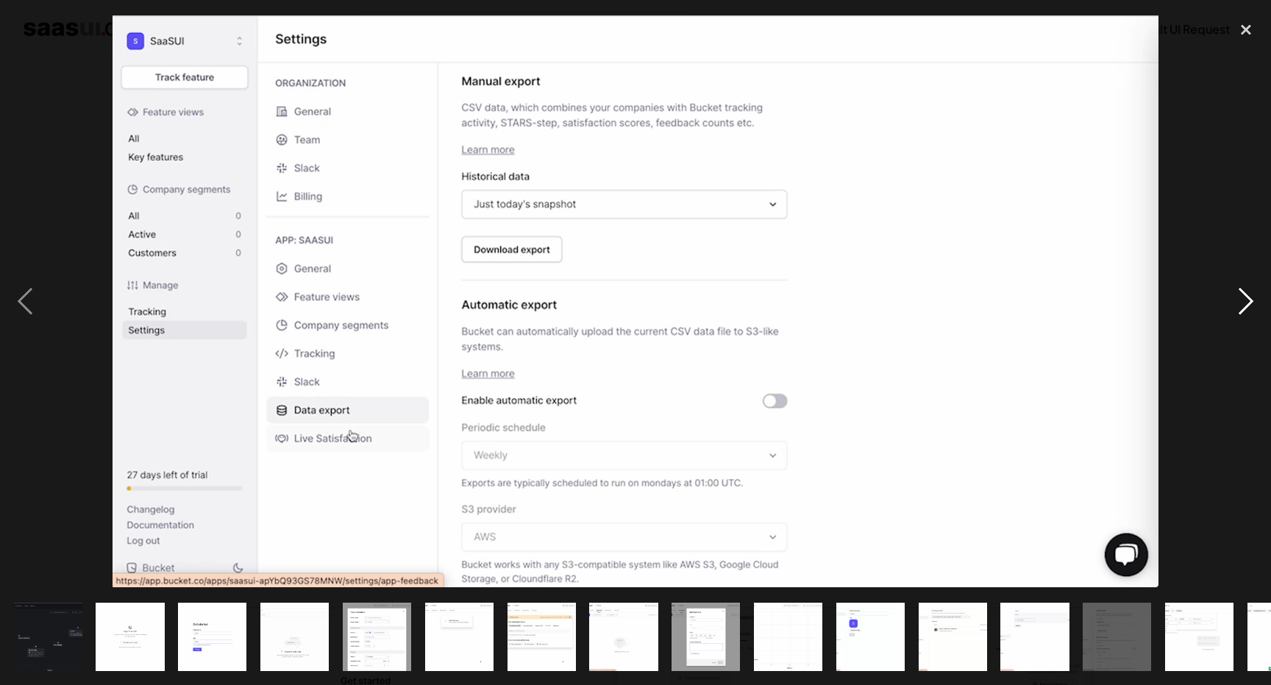
click at [1251, 290] on div "next image" at bounding box center [1246, 302] width 50 height 576
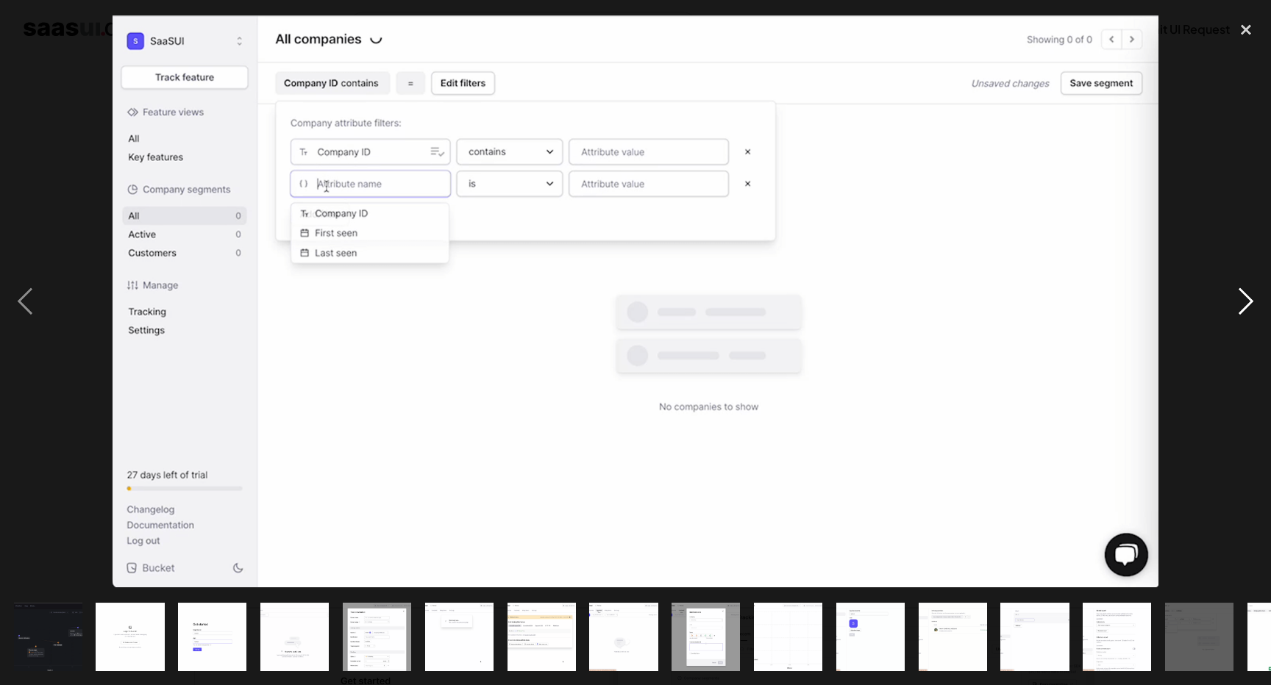
click at [1251, 290] on div "next image" at bounding box center [1246, 302] width 50 height 576
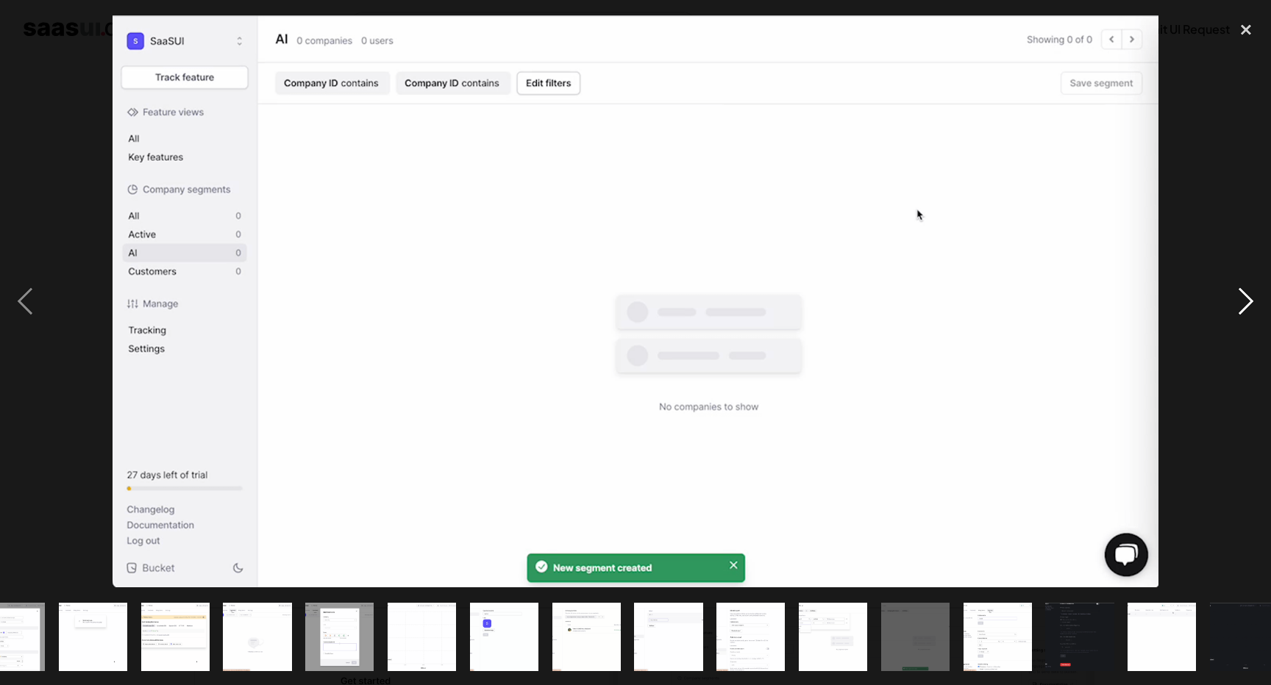
scroll to position [0, 388]
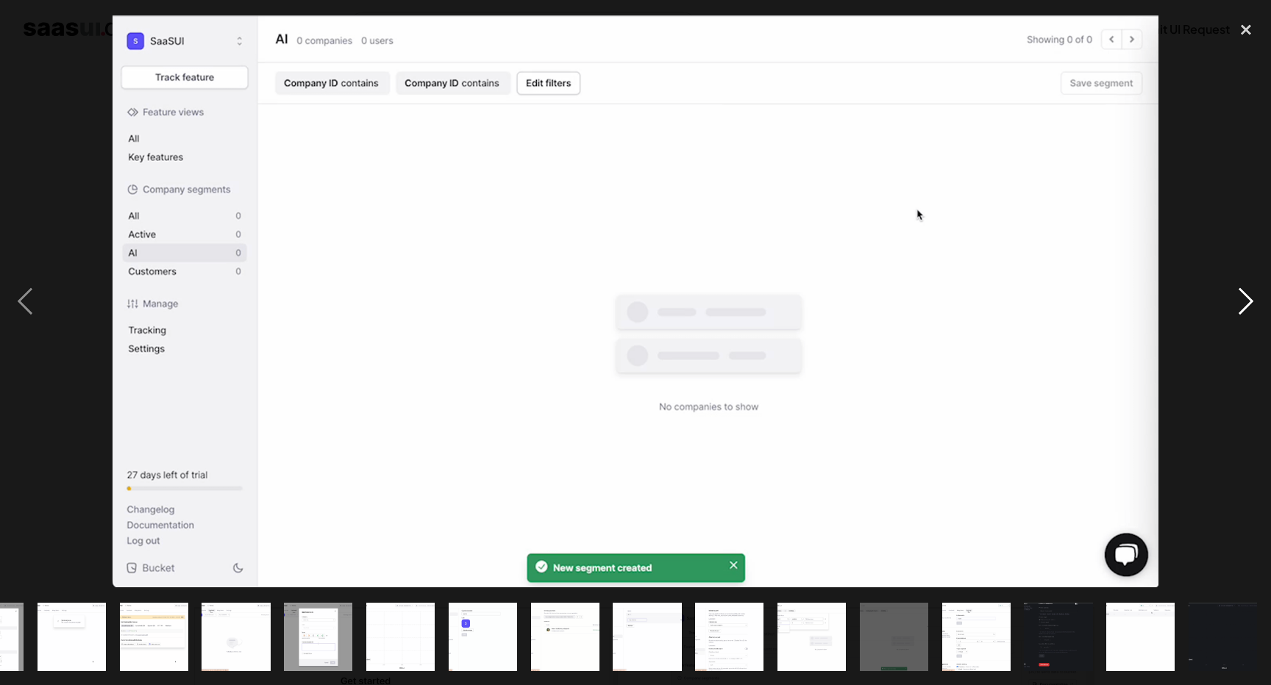
click at [1251, 290] on div "next image" at bounding box center [1246, 302] width 50 height 576
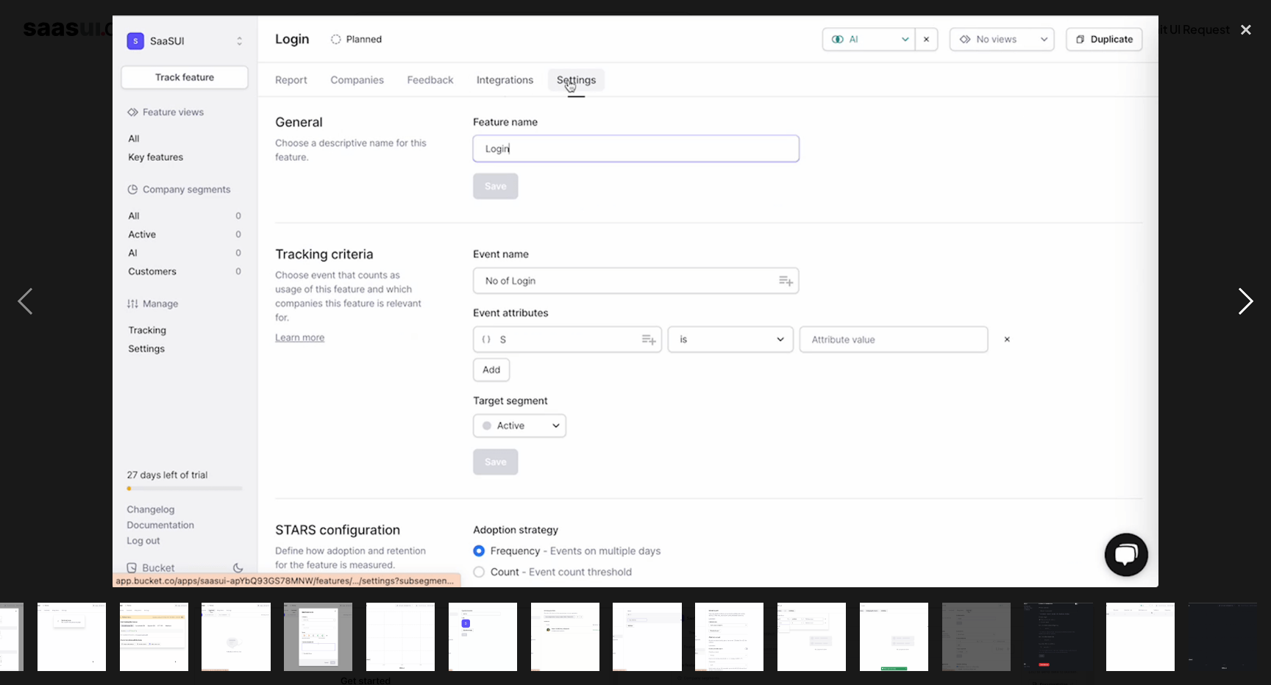
click at [1251, 290] on div "next image" at bounding box center [1246, 302] width 50 height 576
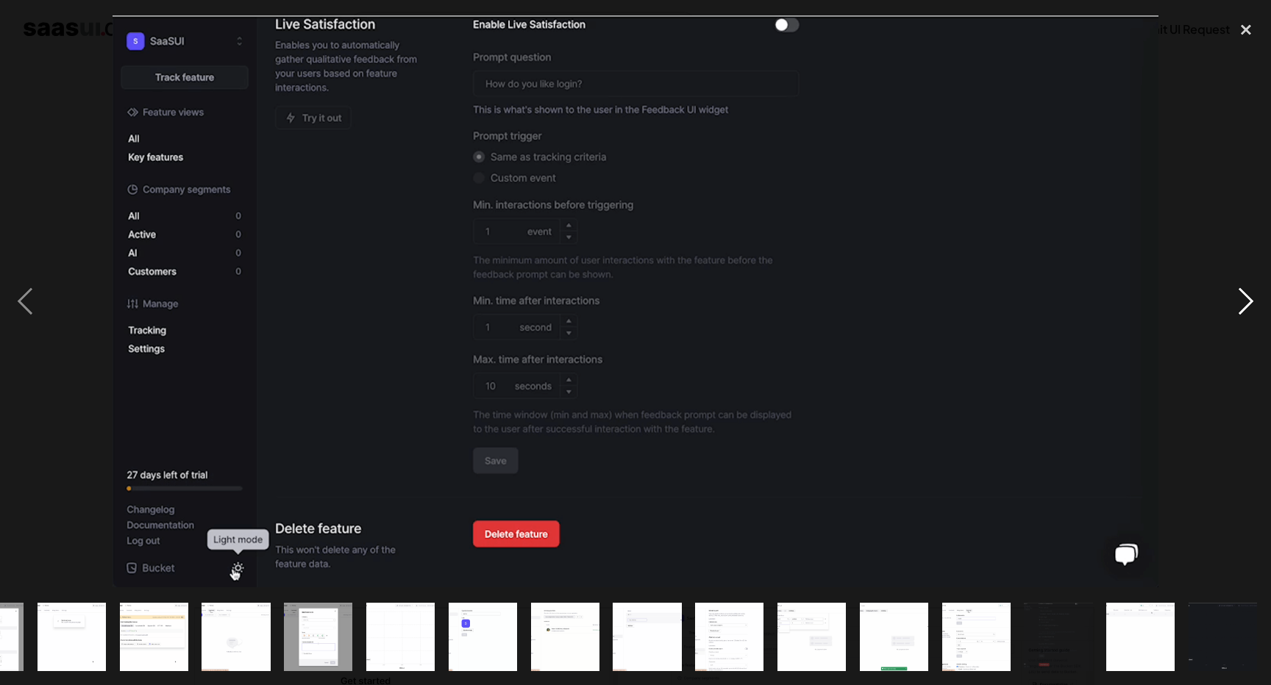
click at [1251, 290] on div "next image" at bounding box center [1246, 302] width 50 height 576
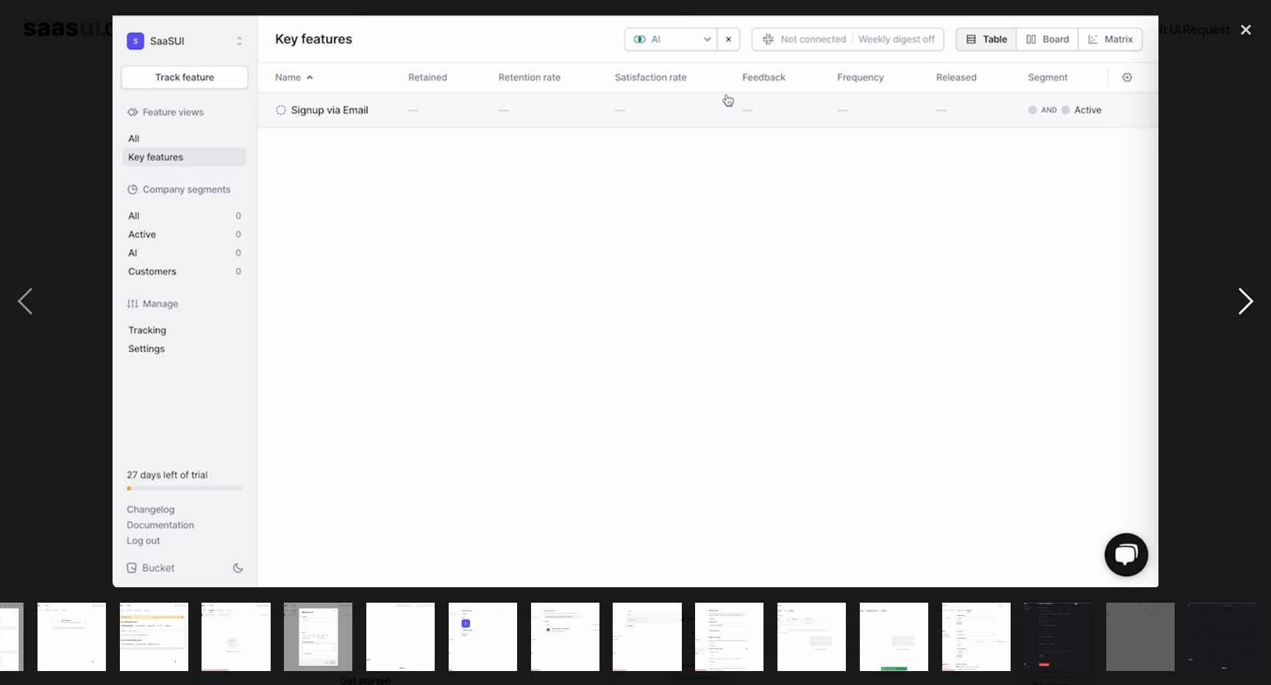
click at [1251, 290] on div "next image" at bounding box center [1246, 302] width 50 height 576
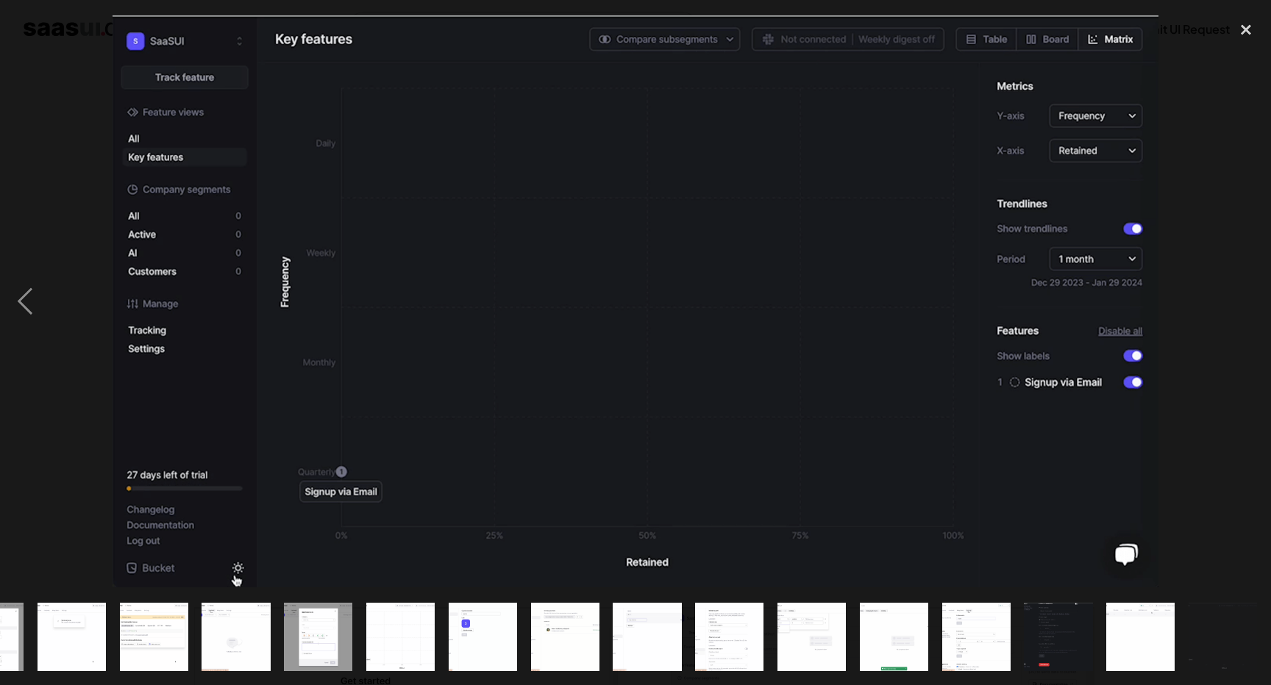
click at [1251, 290] on div "next image" at bounding box center [1246, 302] width 50 height 576
click at [1248, 18] on div "close lightbox" at bounding box center [1246, 30] width 50 height 32
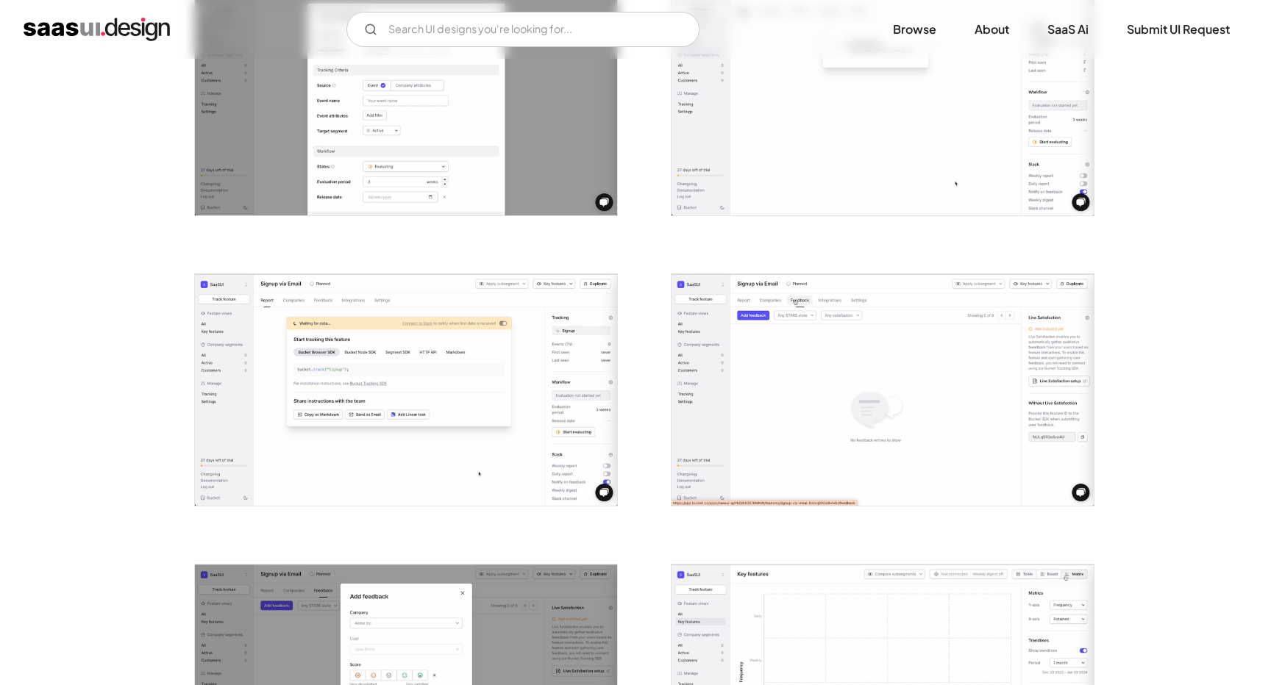
scroll to position [0, 0]
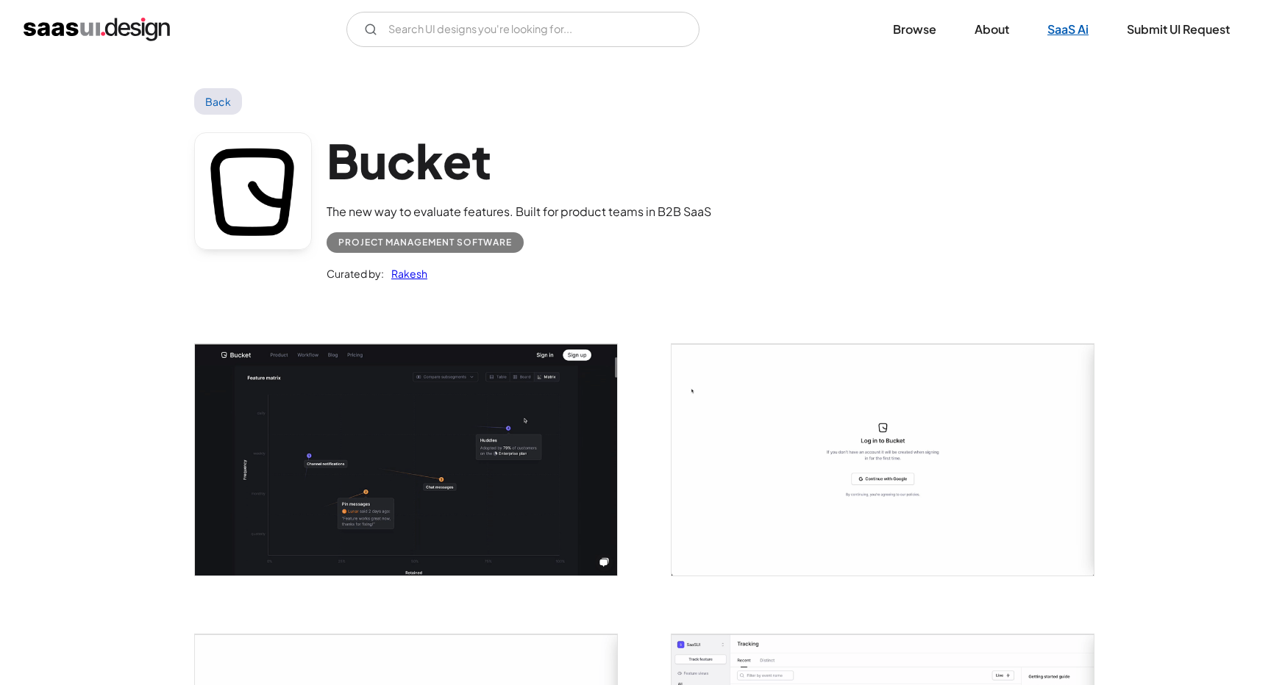
click at [1051, 21] on link "SaaS Ai" at bounding box center [1068, 29] width 76 height 32
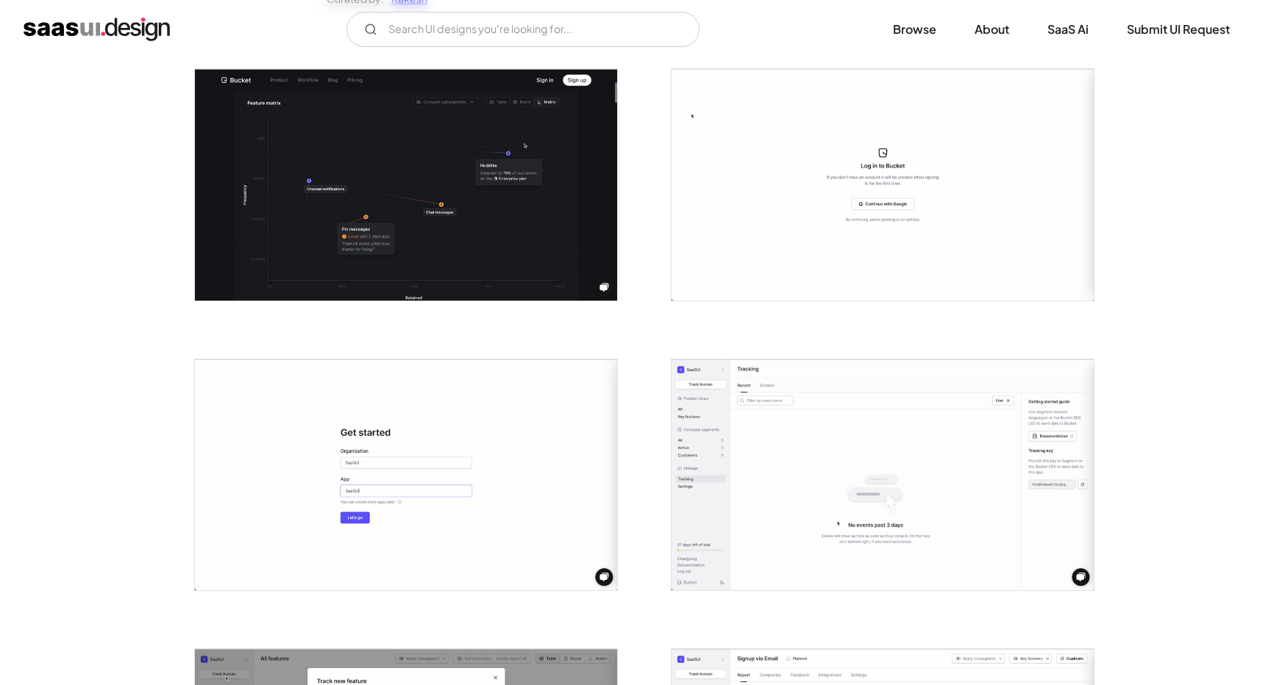
scroll to position [284, 0]
